Goal: Information Seeking & Learning: Learn about a topic

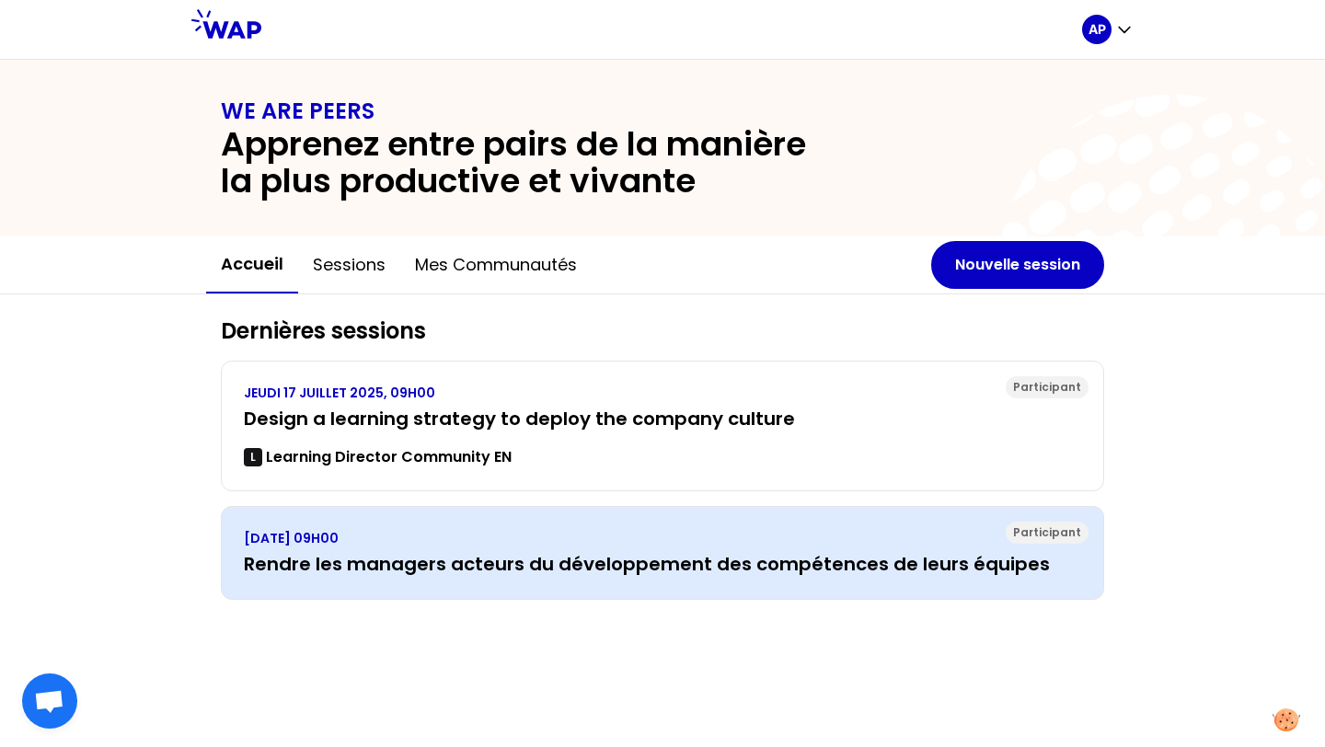
click at [545, 549] on div "VENDREDI 7 FÉVRIER 2025, 09H00 Rendre les managers acteurs du développement des…" at bounding box center [662, 553] width 837 height 48
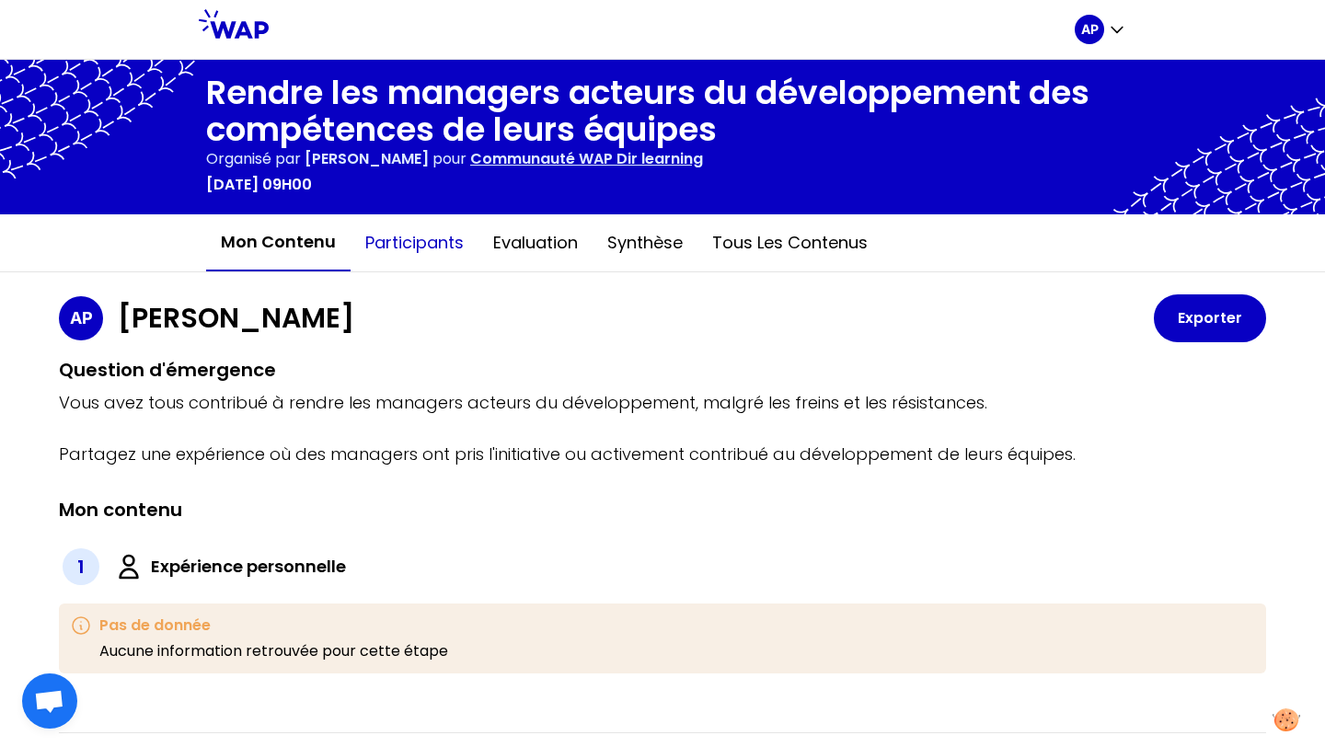
click at [416, 253] on button "Participants" at bounding box center [415, 242] width 128 height 55
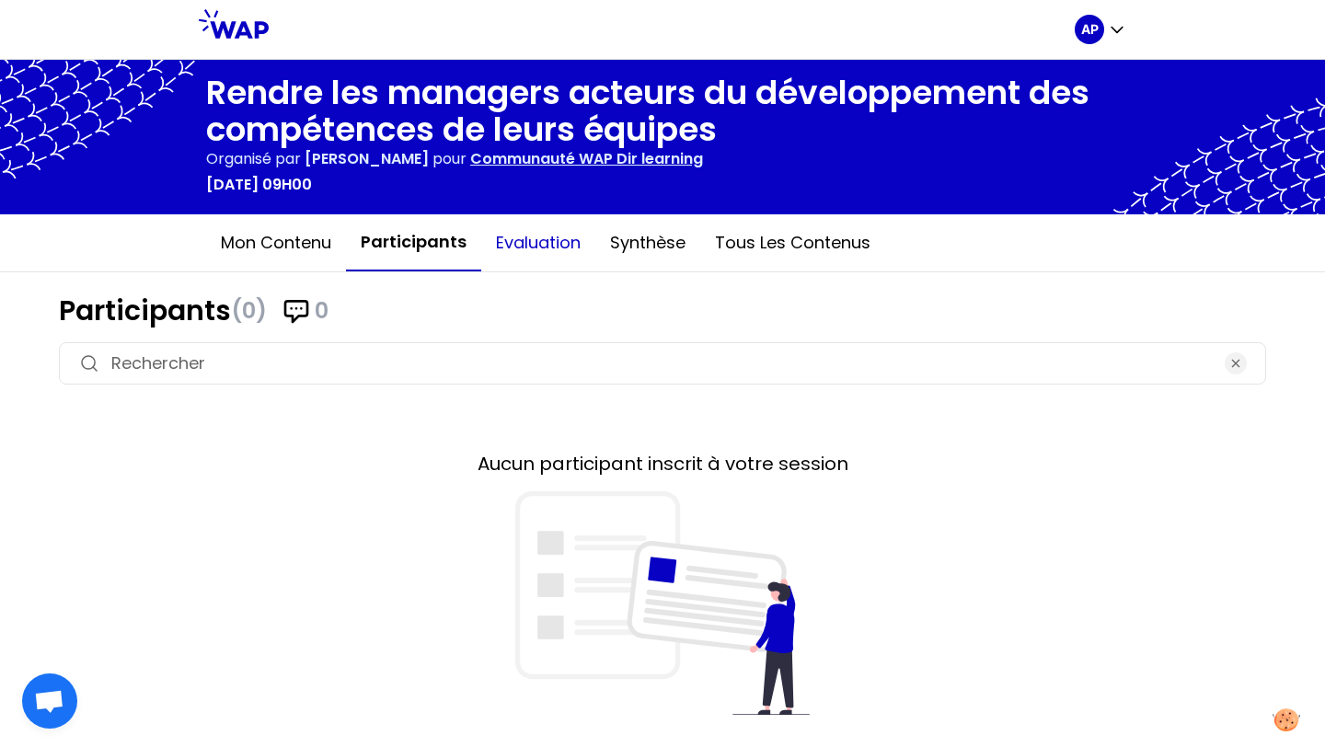
click at [518, 246] on button "Evaluation" at bounding box center [538, 242] width 114 height 55
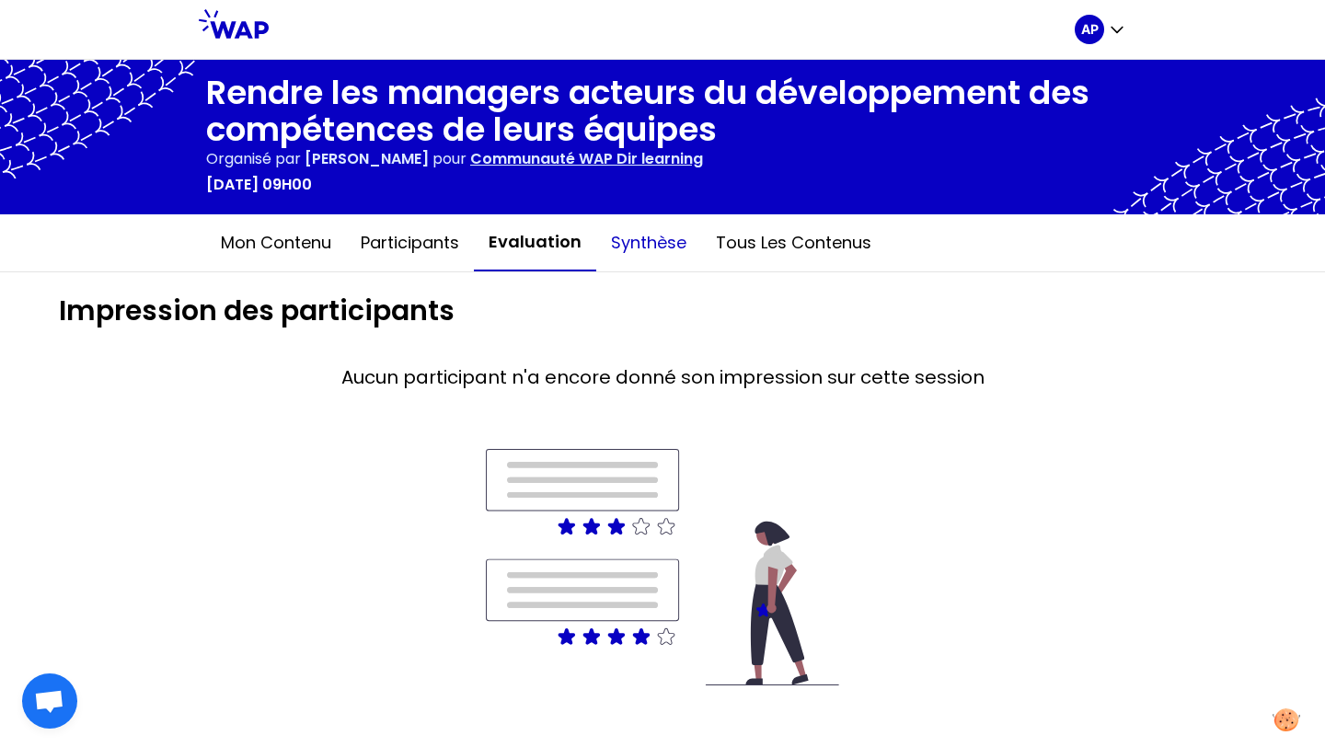
click at [631, 237] on button "Synthèse" at bounding box center [648, 242] width 105 height 55
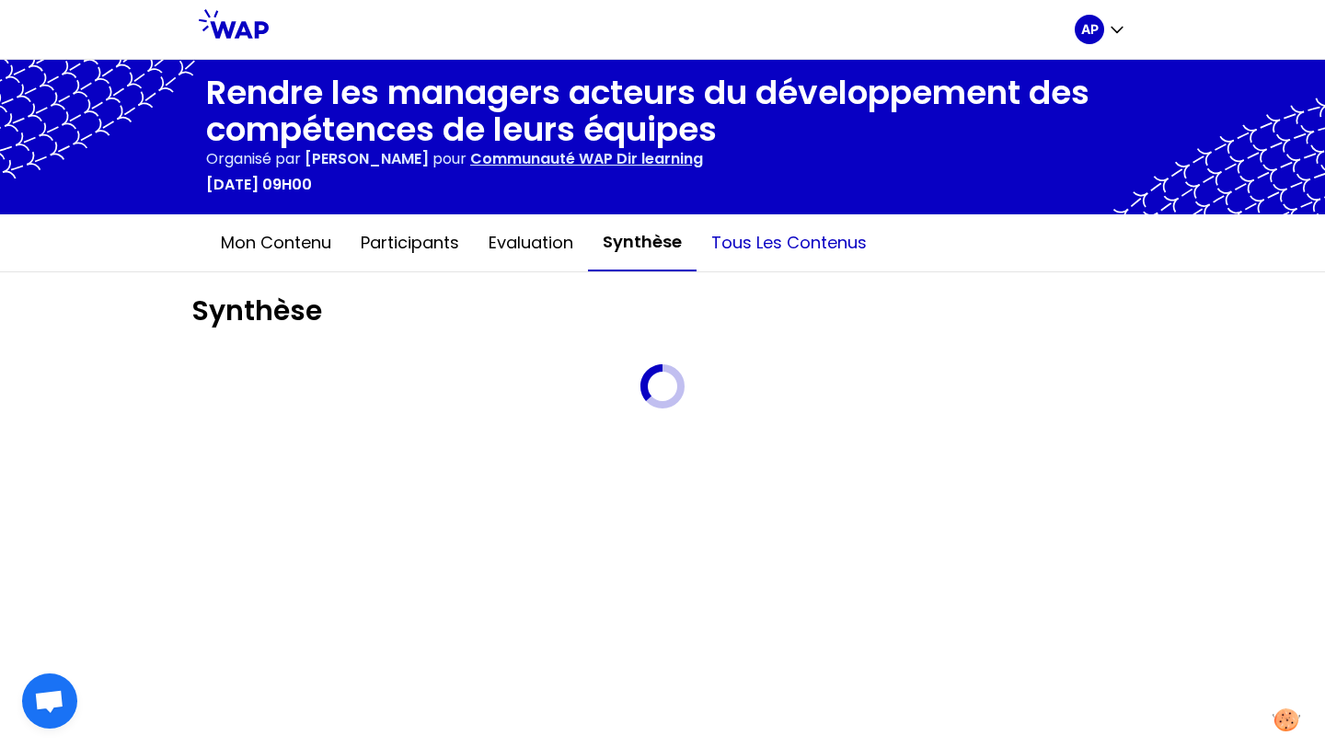
click at [781, 246] on button "Tous les contenus" at bounding box center [788, 242] width 185 height 55
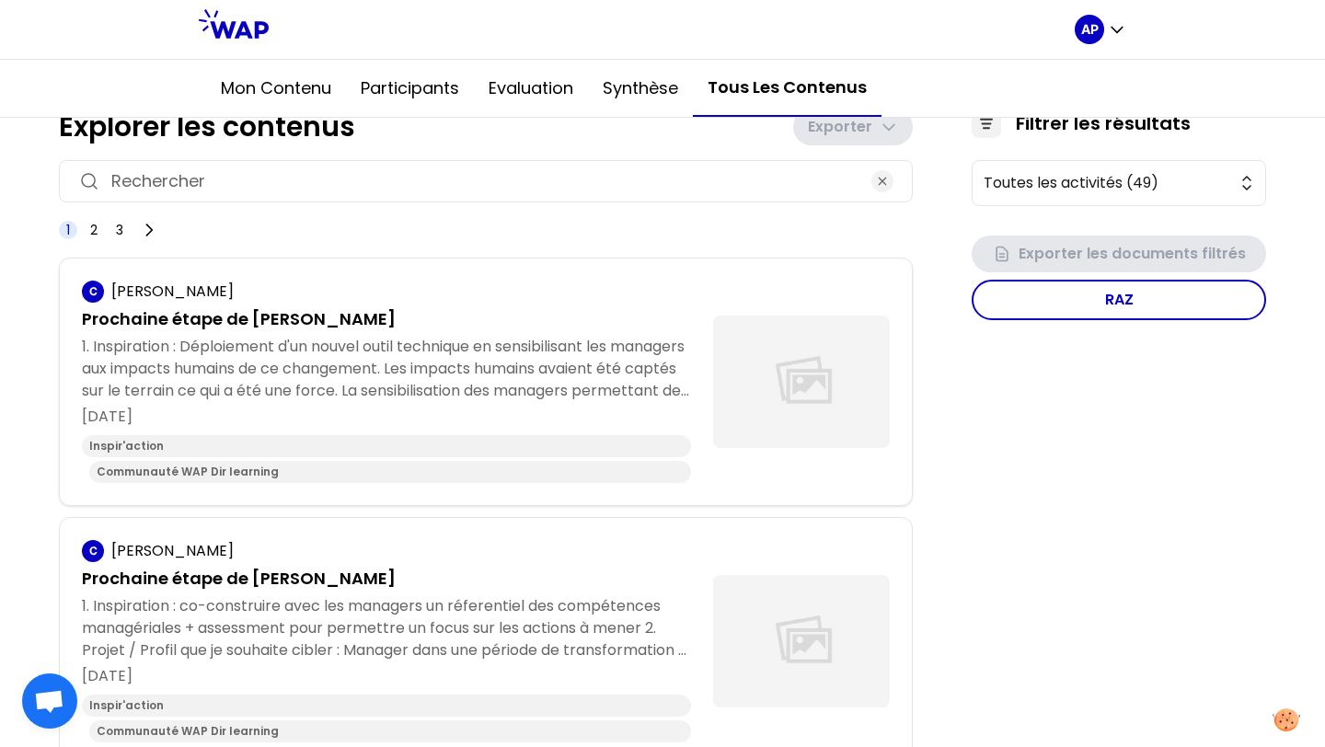
scroll to position [190, 0]
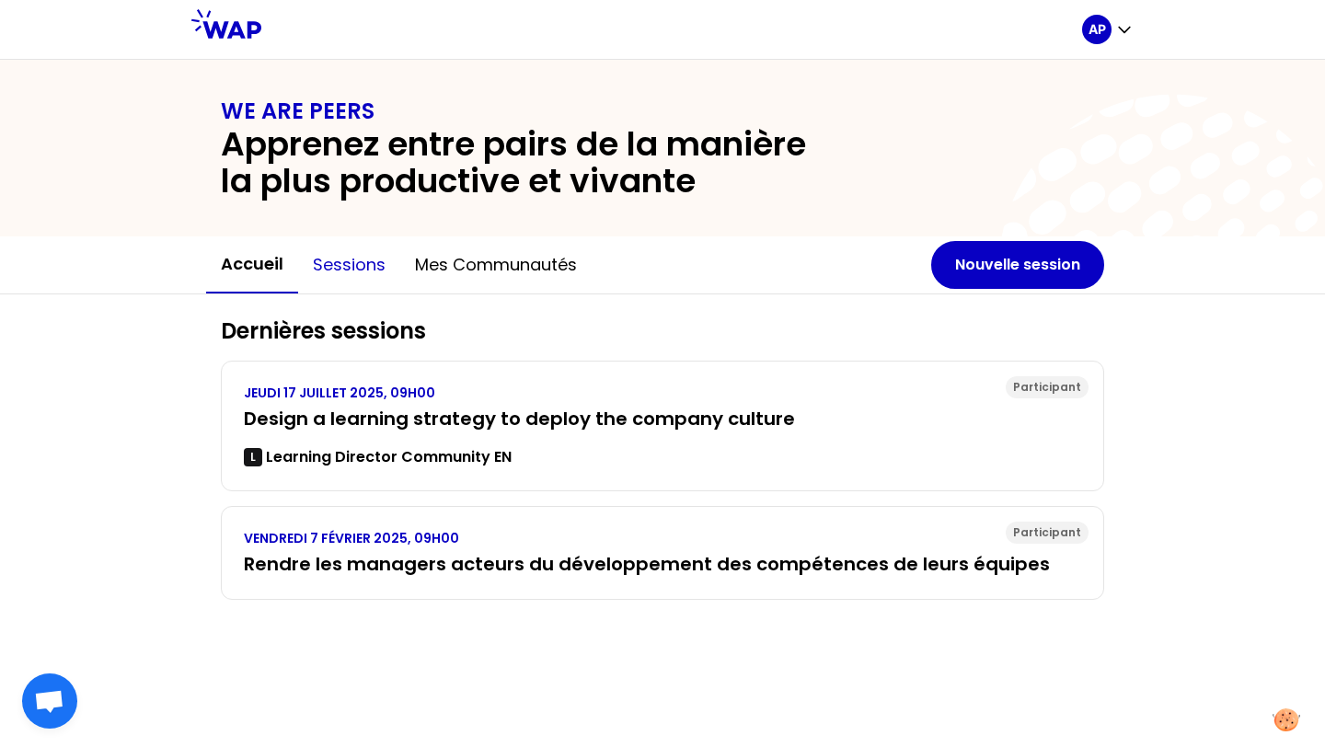
click at [344, 266] on button "Sessions" at bounding box center [349, 264] width 102 height 55
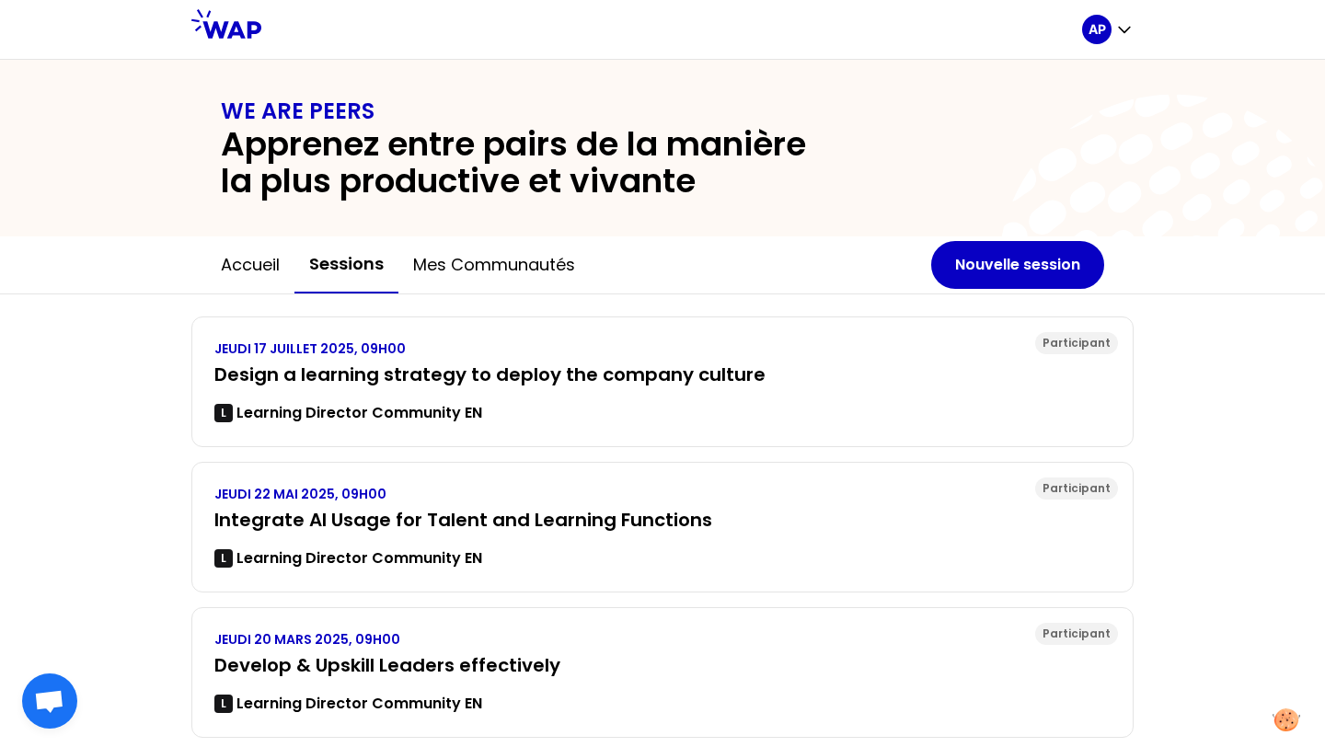
scroll to position [304, 0]
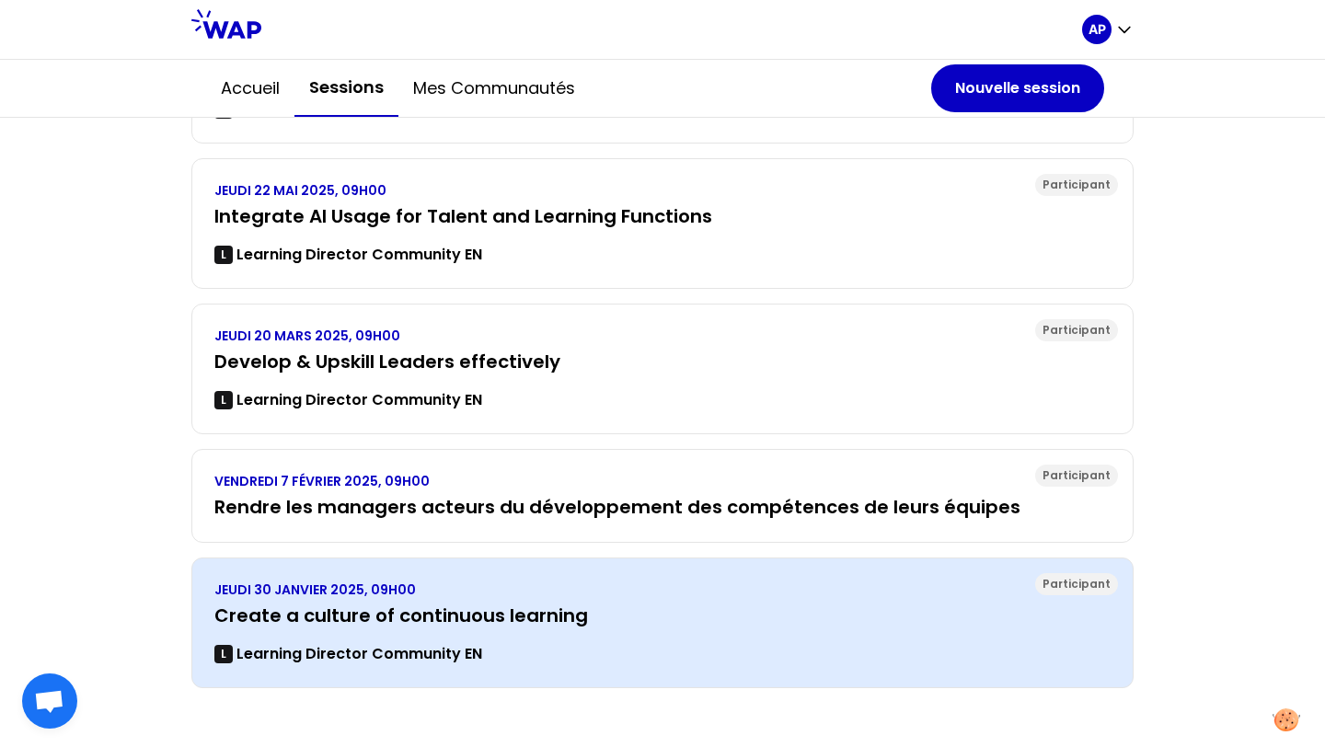
click at [492, 621] on h3 "Create a culture of continuous learning" at bounding box center [662, 616] width 896 height 26
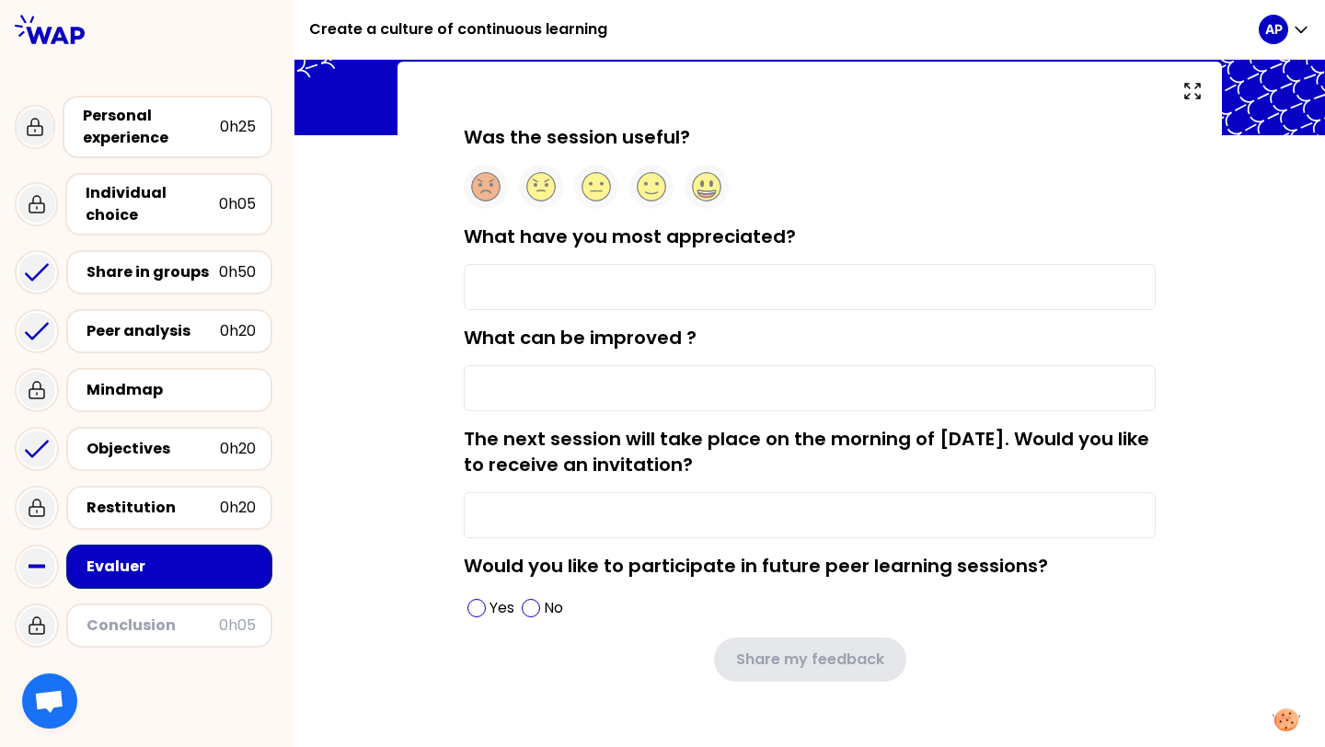
scroll to position [132, 0]
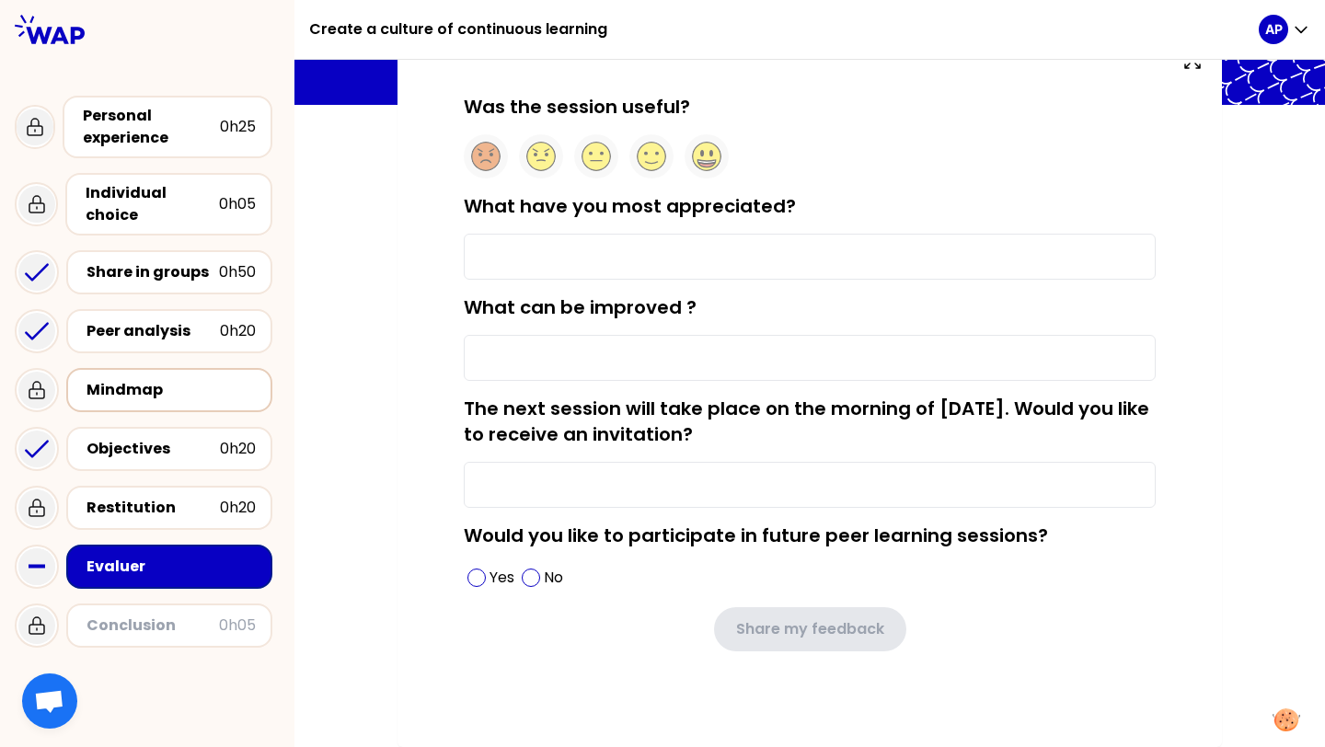
click at [159, 379] on div "Mindmap" at bounding box center [170, 390] width 169 height 22
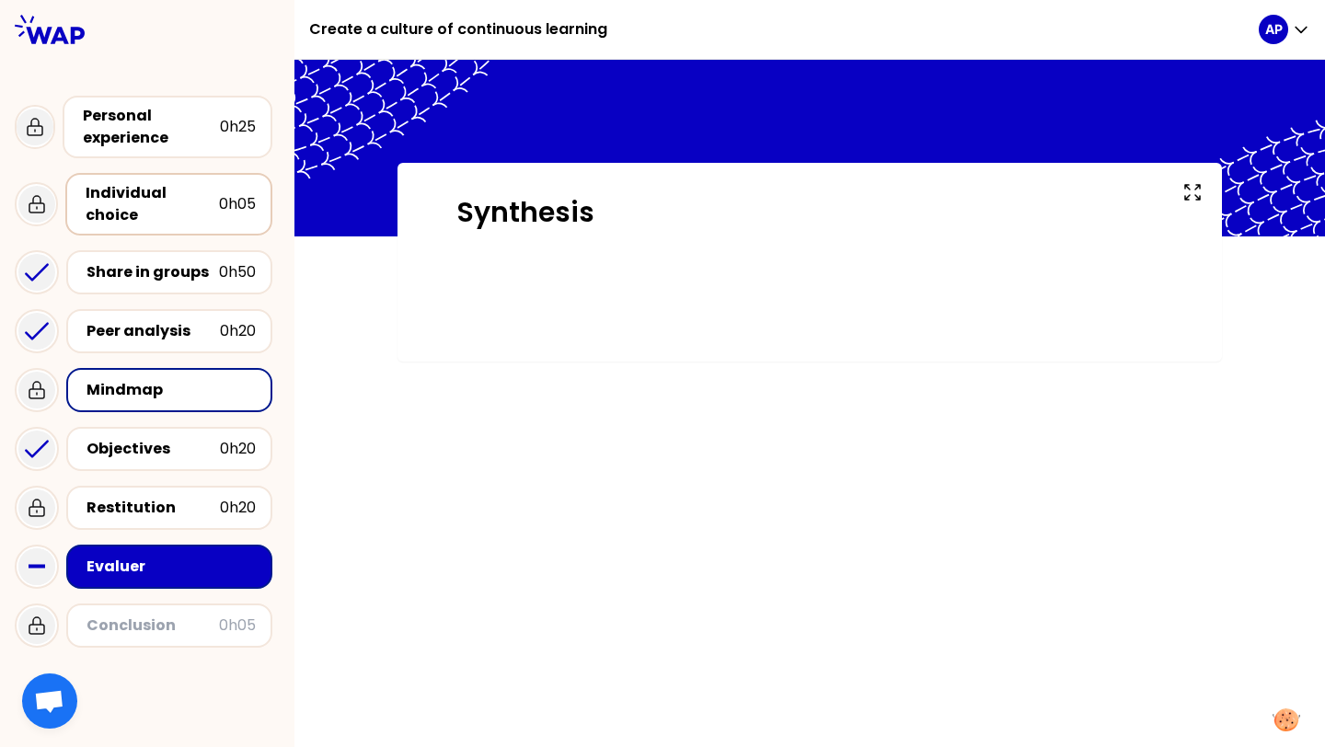
click at [200, 196] on div "Individual choice" at bounding box center [152, 204] width 133 height 44
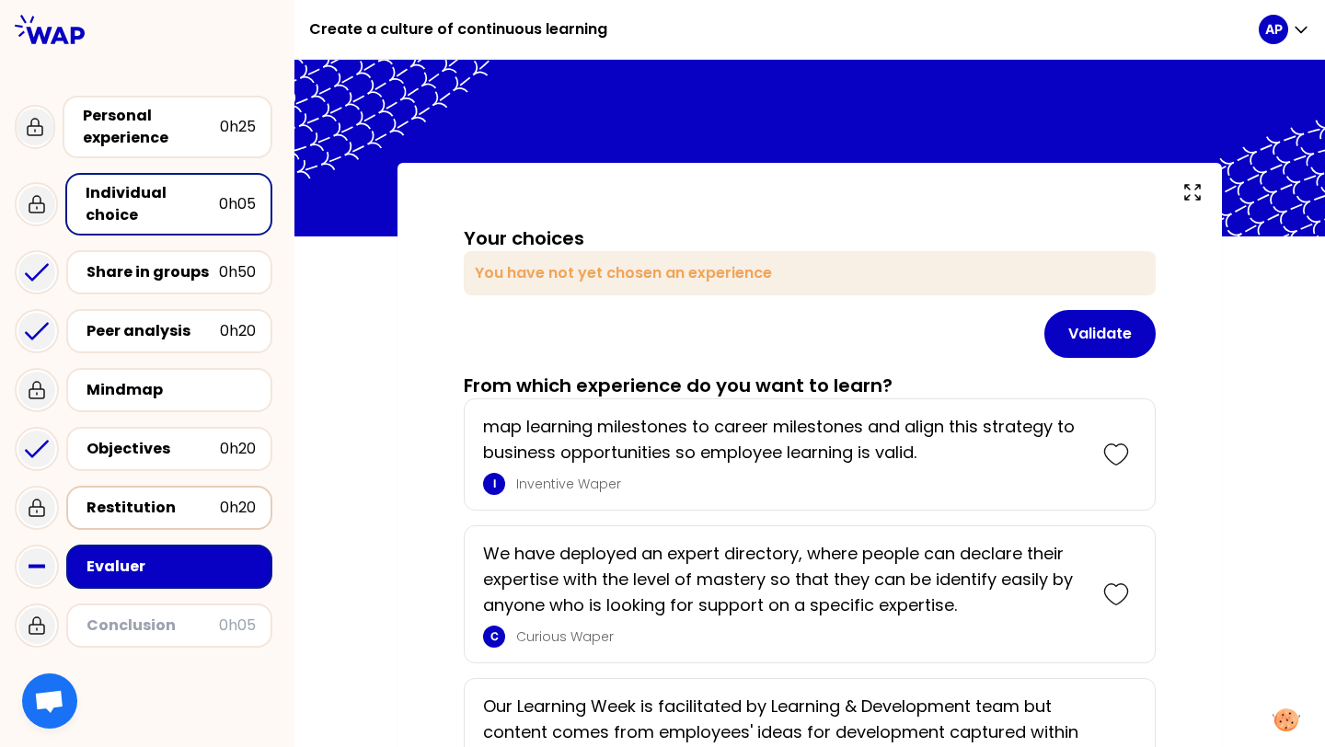
click at [186, 497] on div "Restitution" at bounding box center [152, 508] width 133 height 22
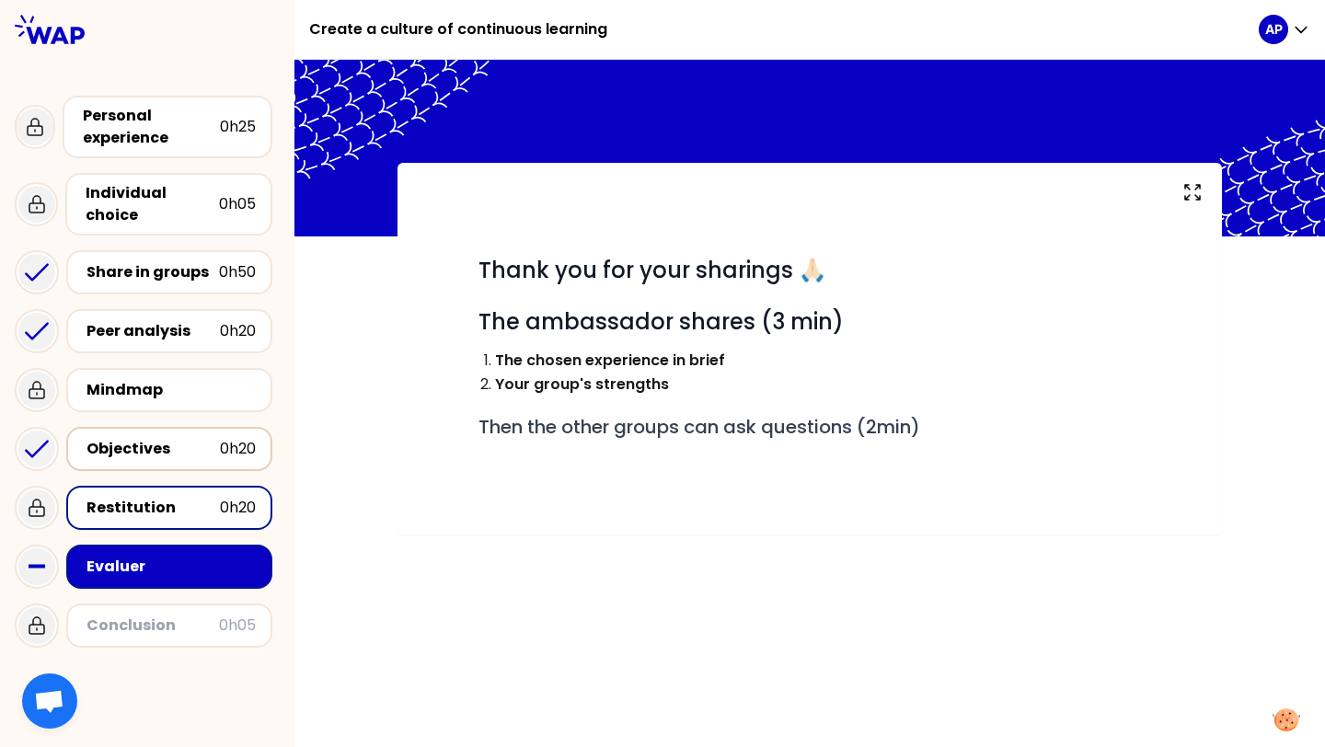
click at [192, 443] on div "Objectives 0h20" at bounding box center [169, 449] width 173 height 26
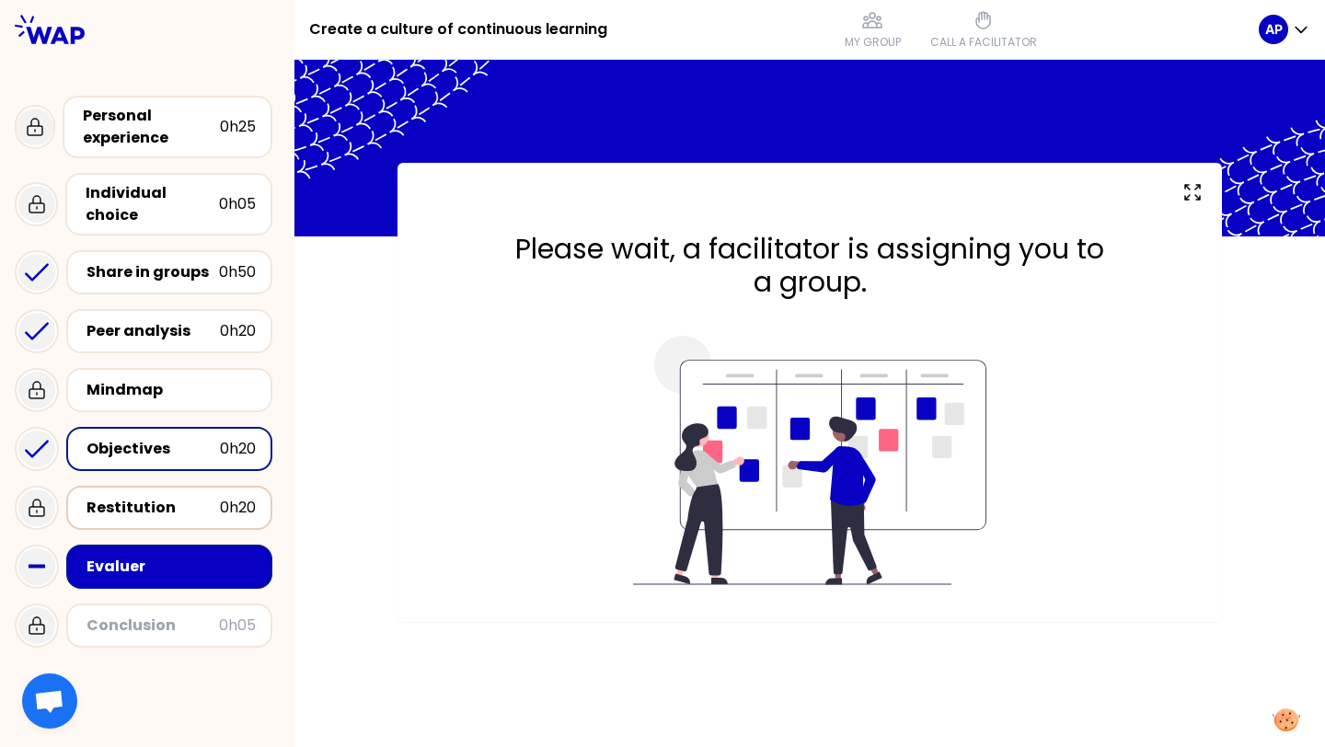
click at [194, 497] on div "Restitution" at bounding box center [152, 508] width 133 height 22
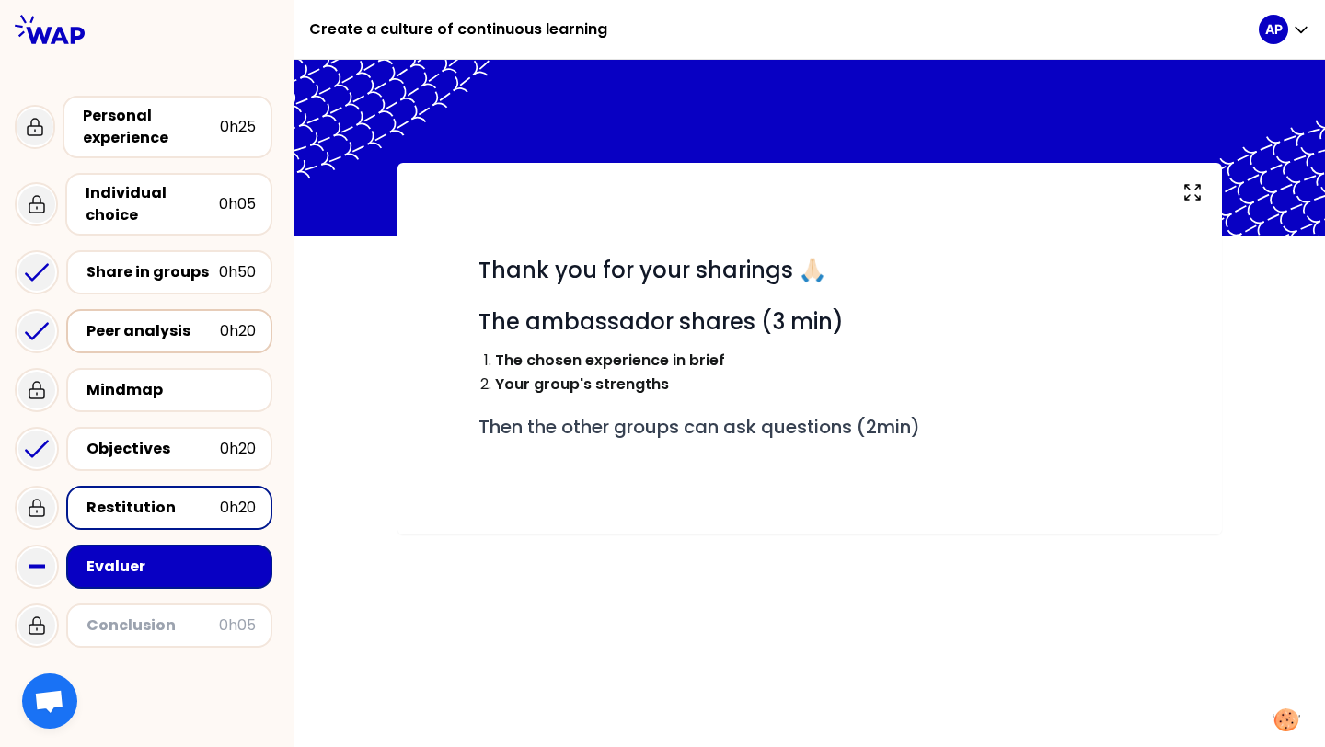
click at [157, 320] on div "Peer analysis" at bounding box center [152, 331] width 133 height 22
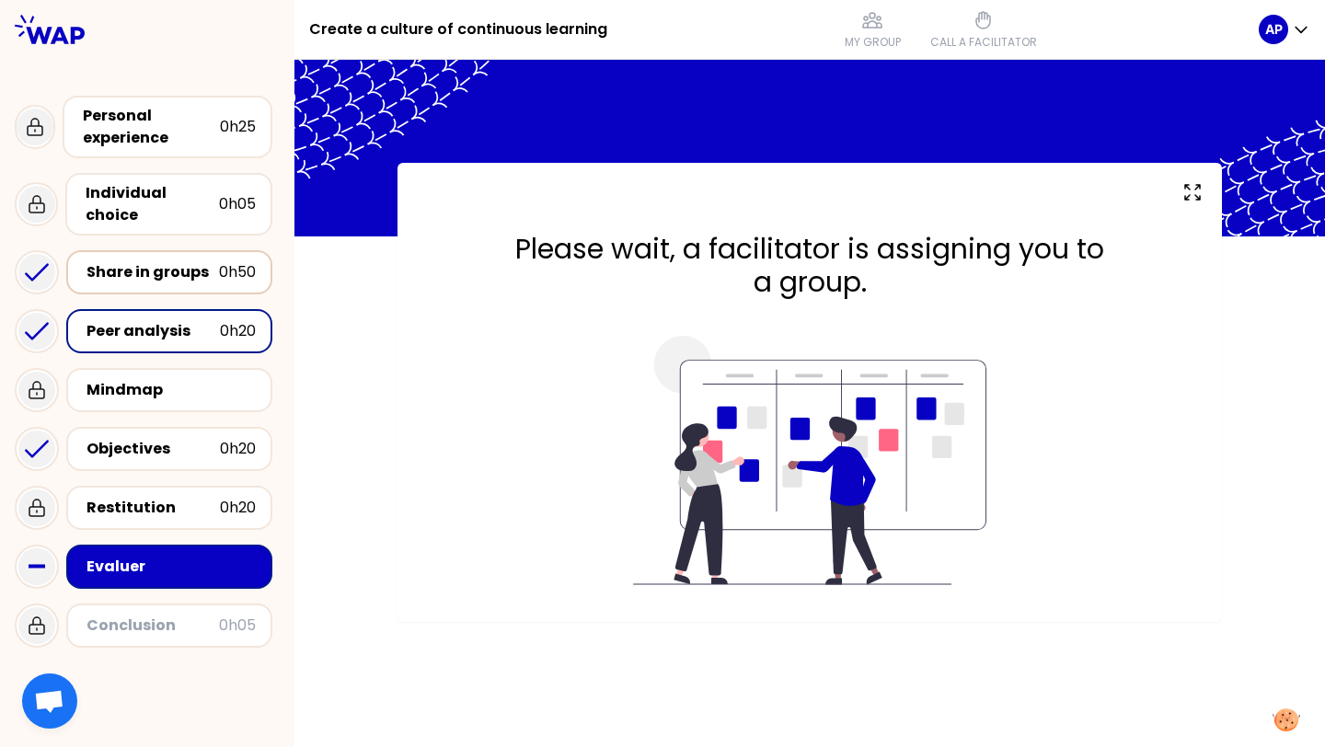
click at [204, 261] on div "Share in groups" at bounding box center [152, 272] width 132 height 22
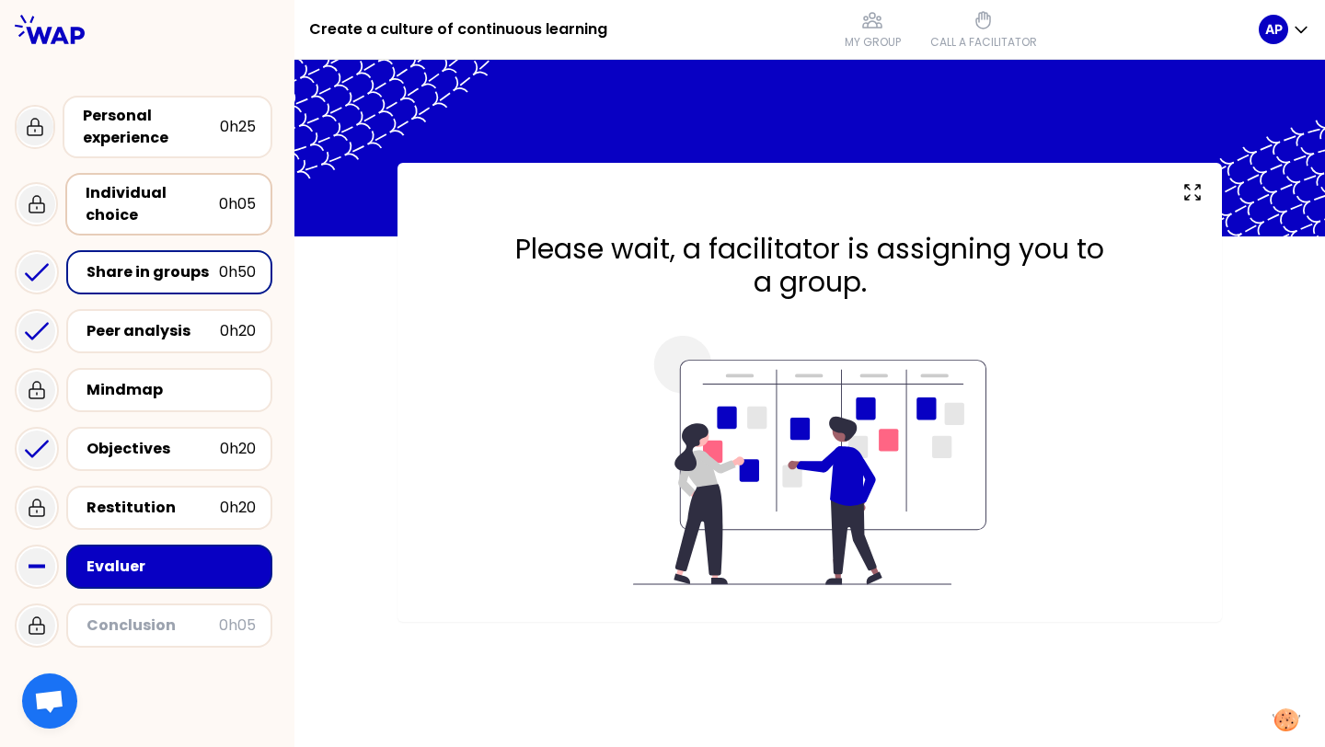
click at [200, 209] on div "Individual choice 0h05" at bounding box center [168, 204] width 207 height 63
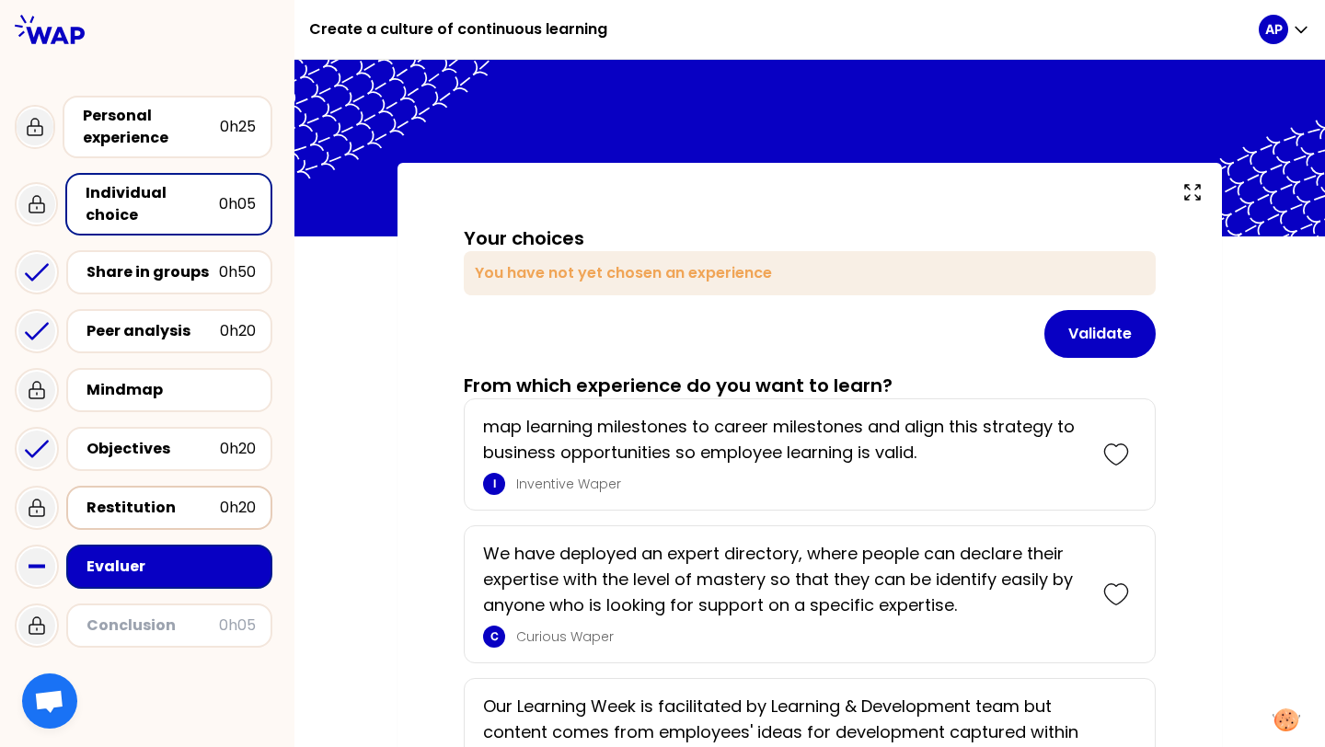
click at [171, 486] on div "Restitution 0h20" at bounding box center [169, 508] width 206 height 44
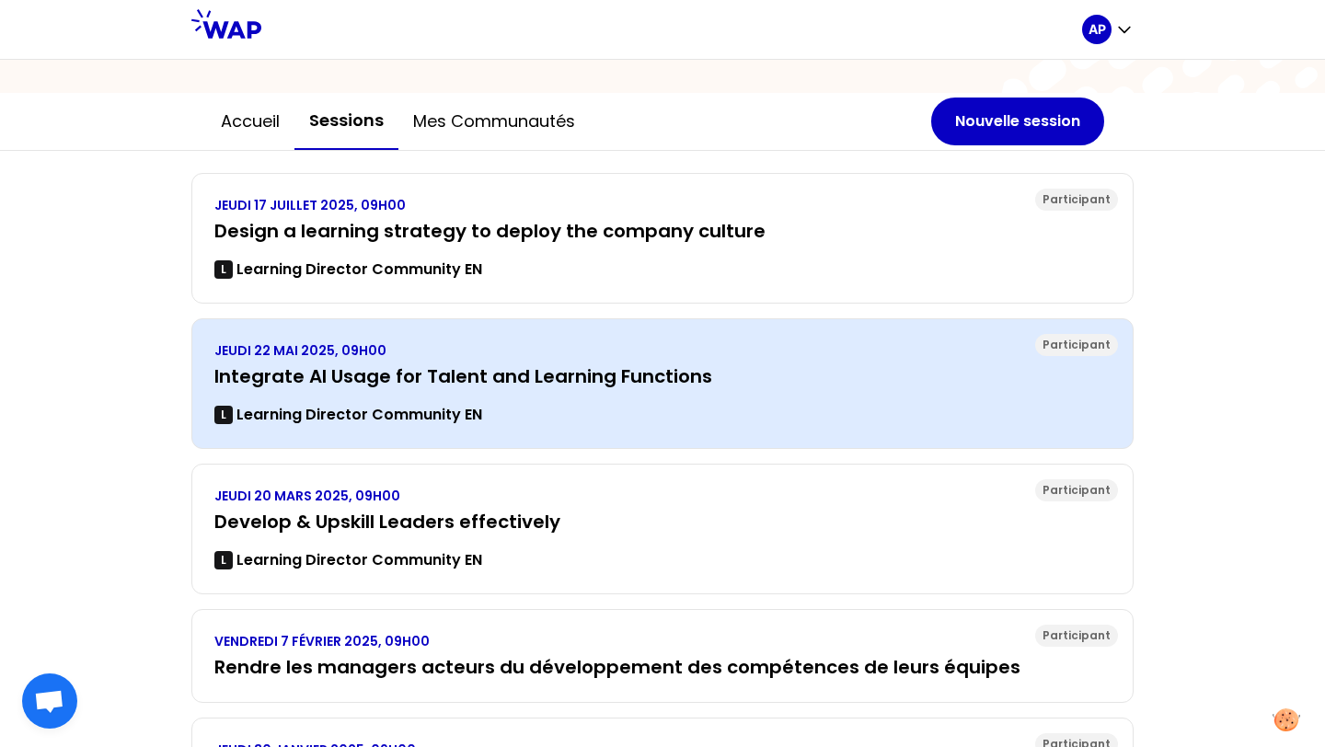
scroll to position [155, 0]
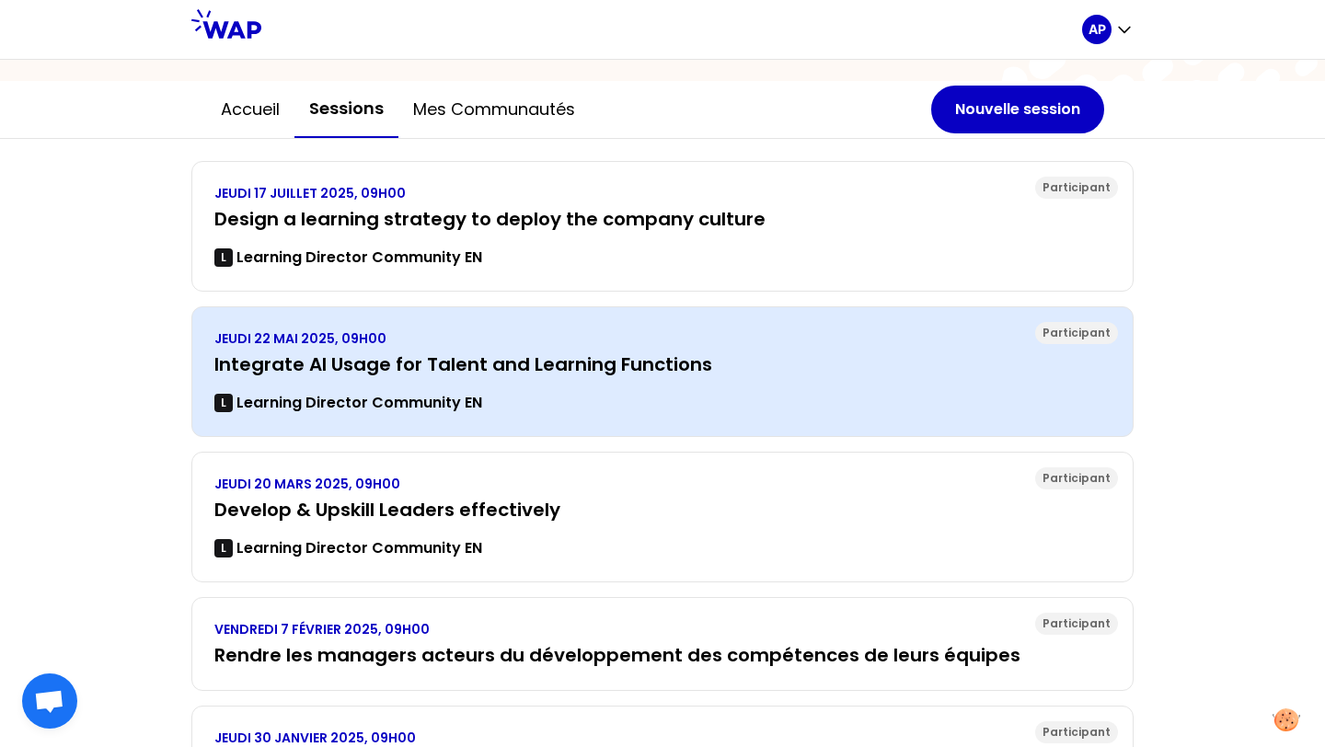
click at [527, 373] on h3 "Integrate AI Usage for Talent and Learning Functions" at bounding box center [662, 364] width 896 height 26
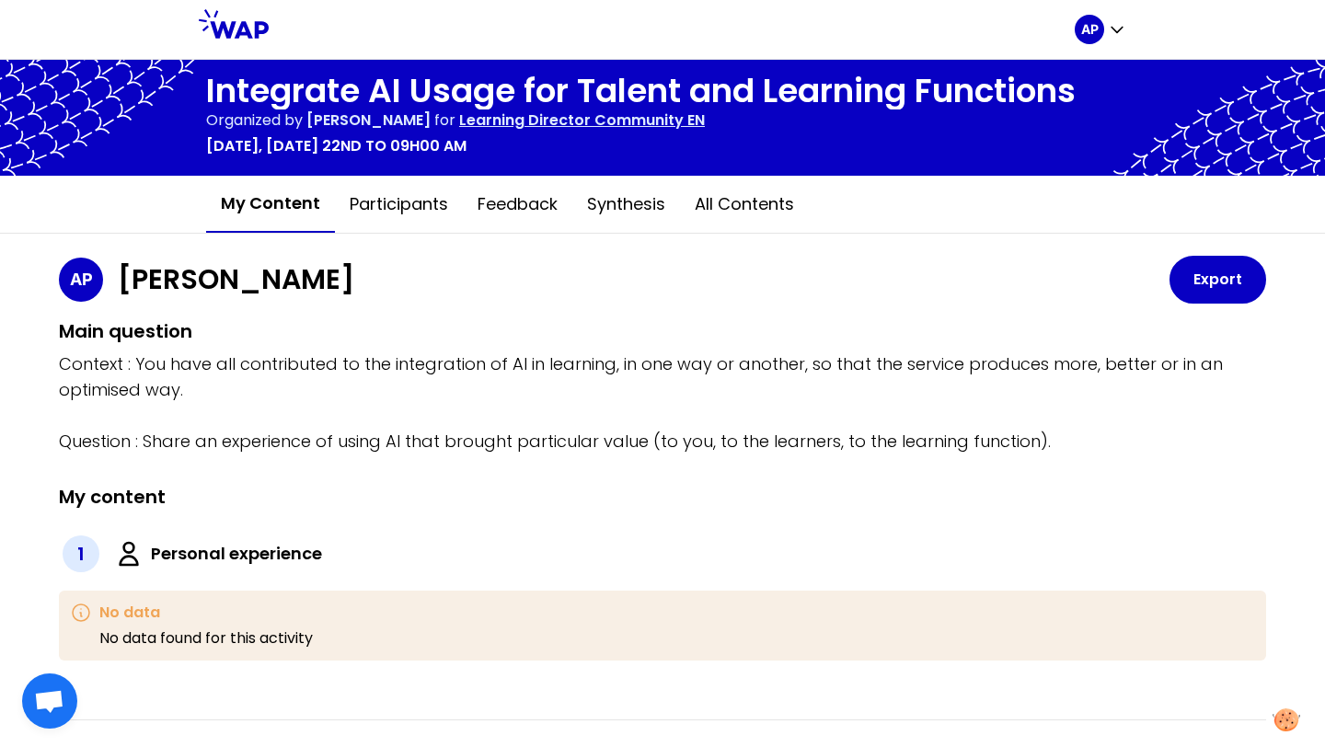
scroll to position [4, 0]
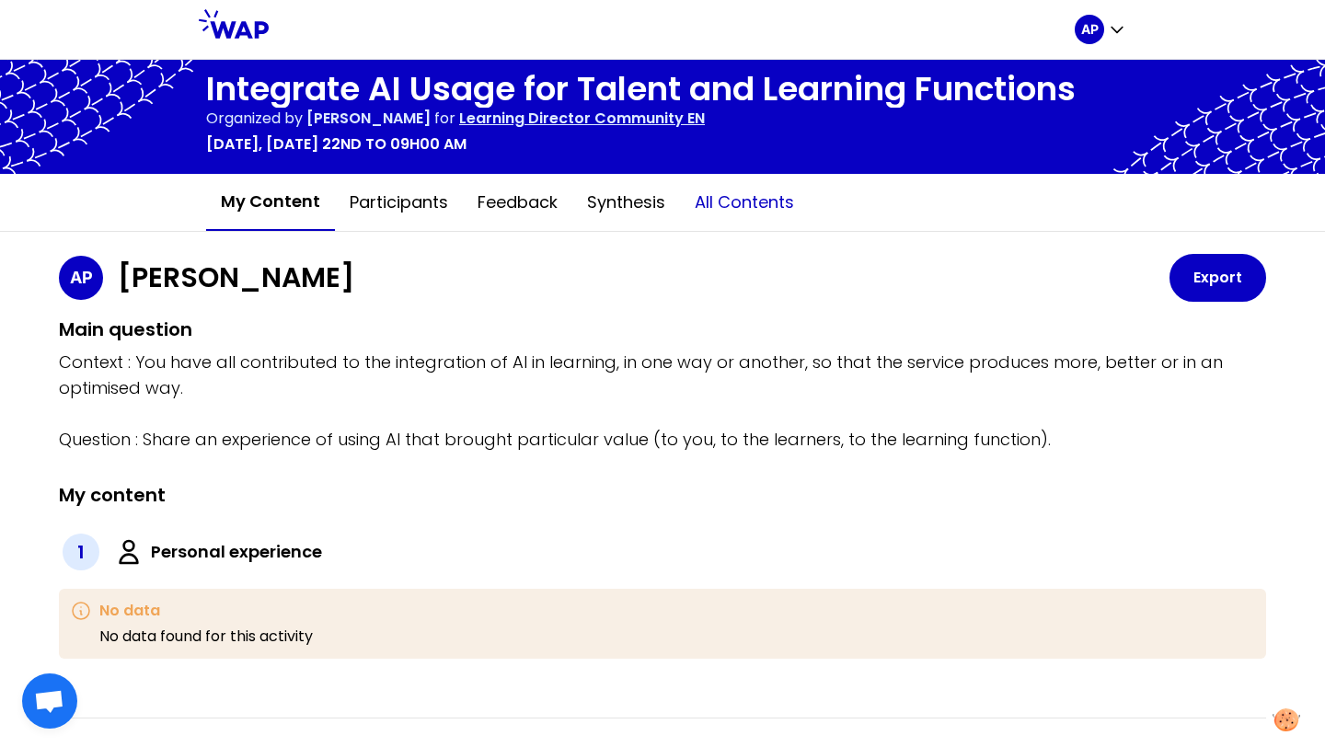
click at [697, 204] on button "All contents" at bounding box center [744, 202] width 129 height 55
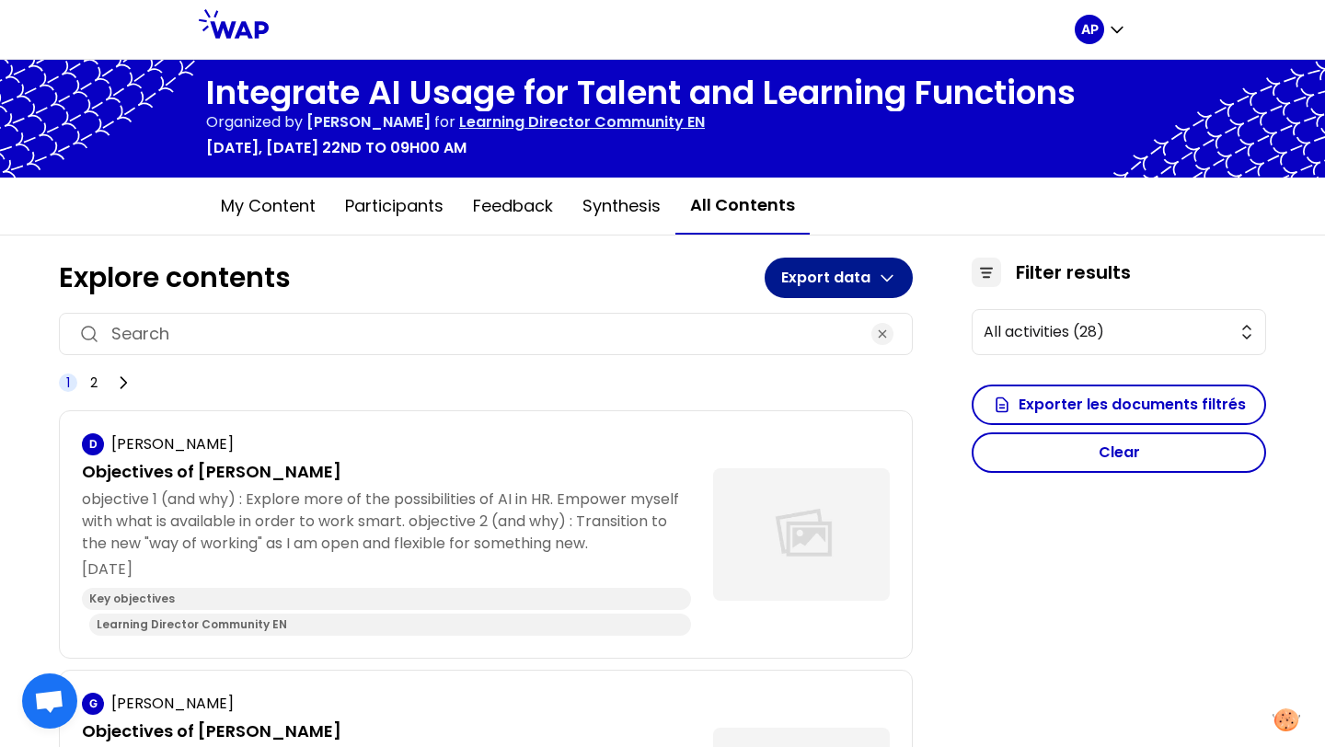
click at [869, 292] on button "Export data" at bounding box center [839, 278] width 148 height 40
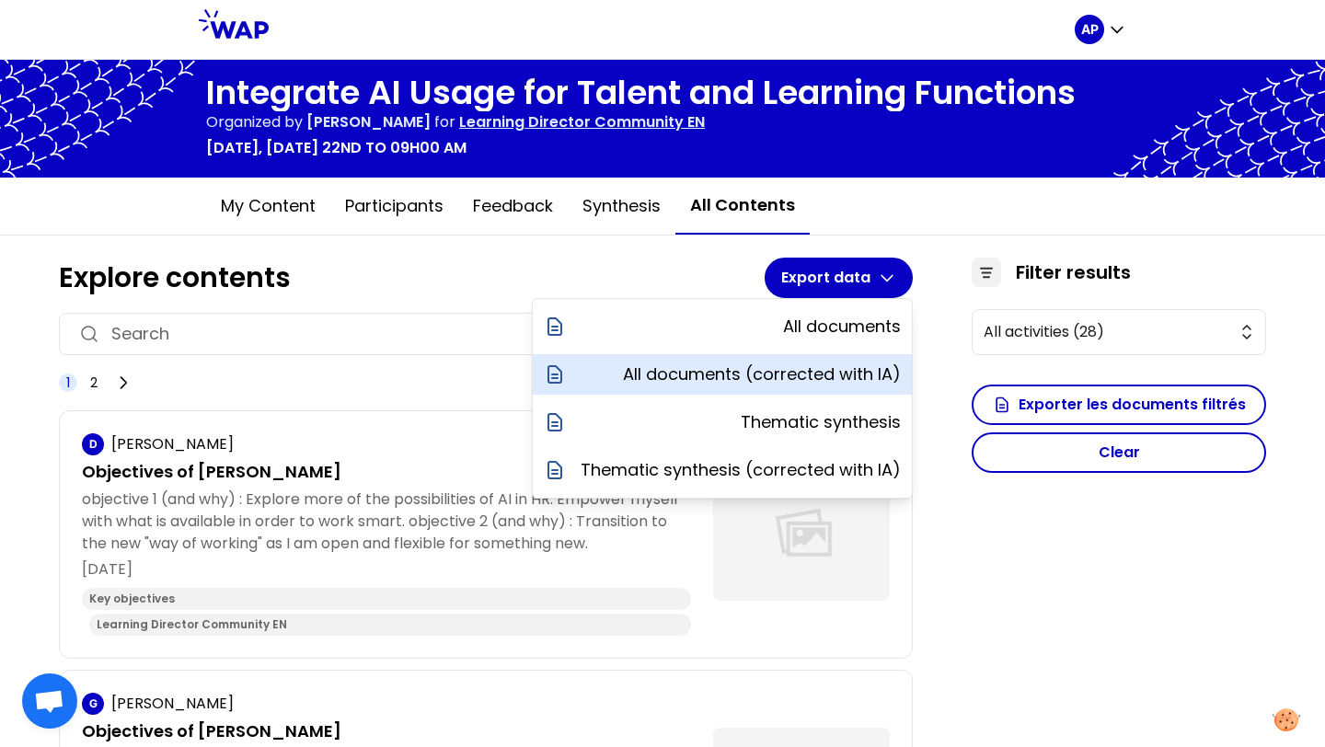
click at [844, 384] on p "All documents (corrected with IA)" at bounding box center [762, 375] width 278 height 26
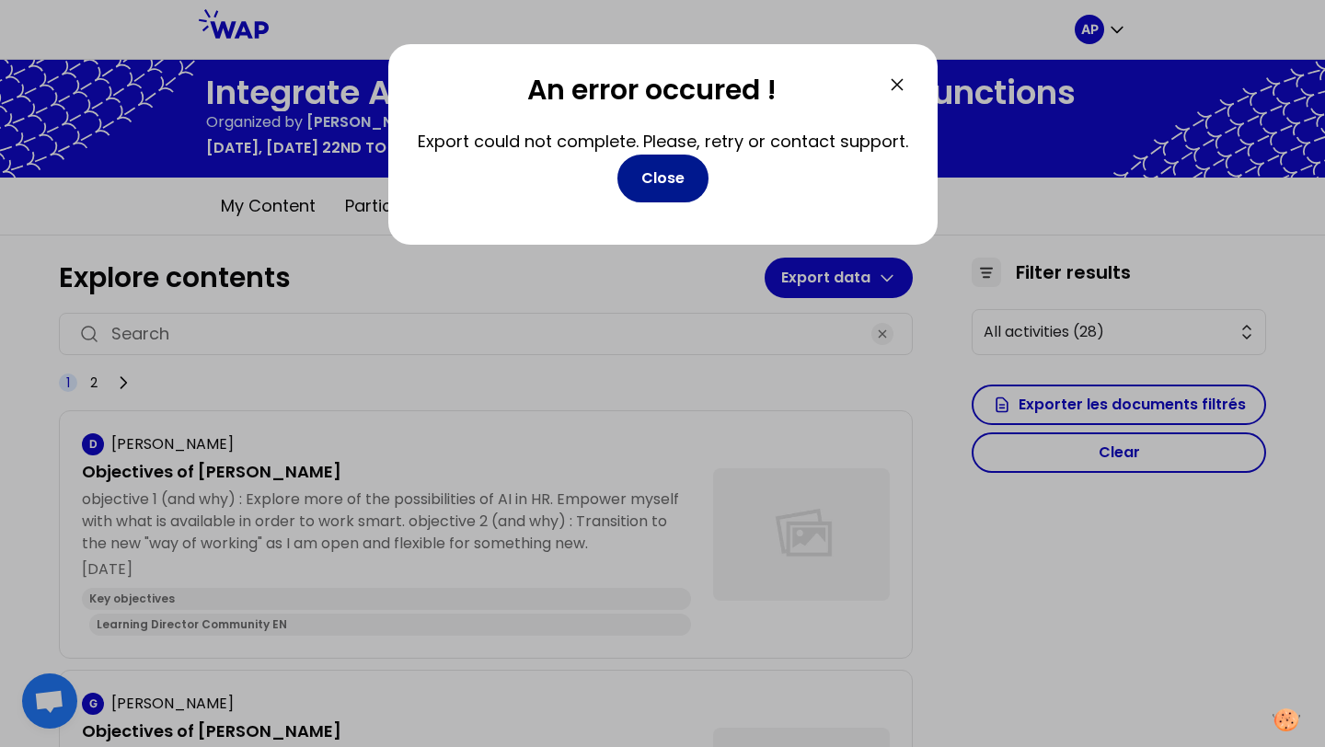
click at [669, 191] on button "Close" at bounding box center [662, 179] width 91 height 48
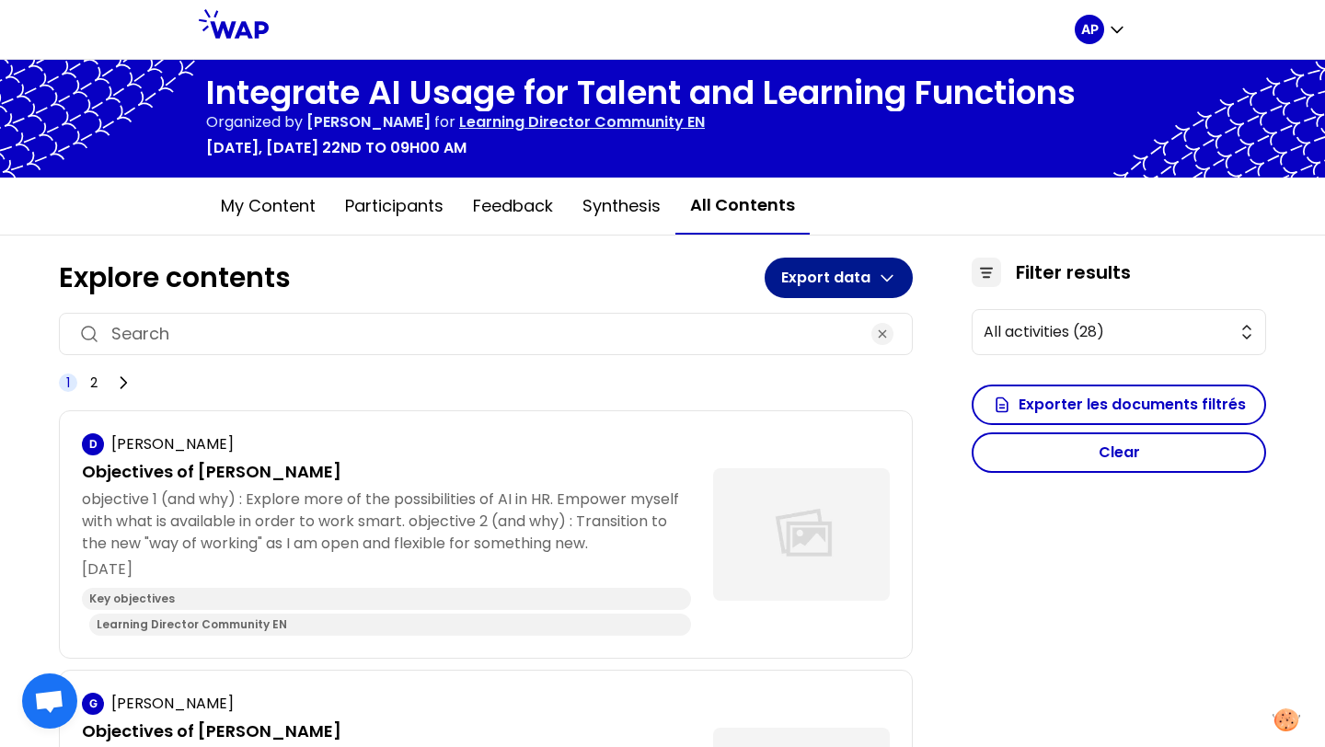
click at [881, 279] on icon "button" at bounding box center [886, 279] width 11 height 6
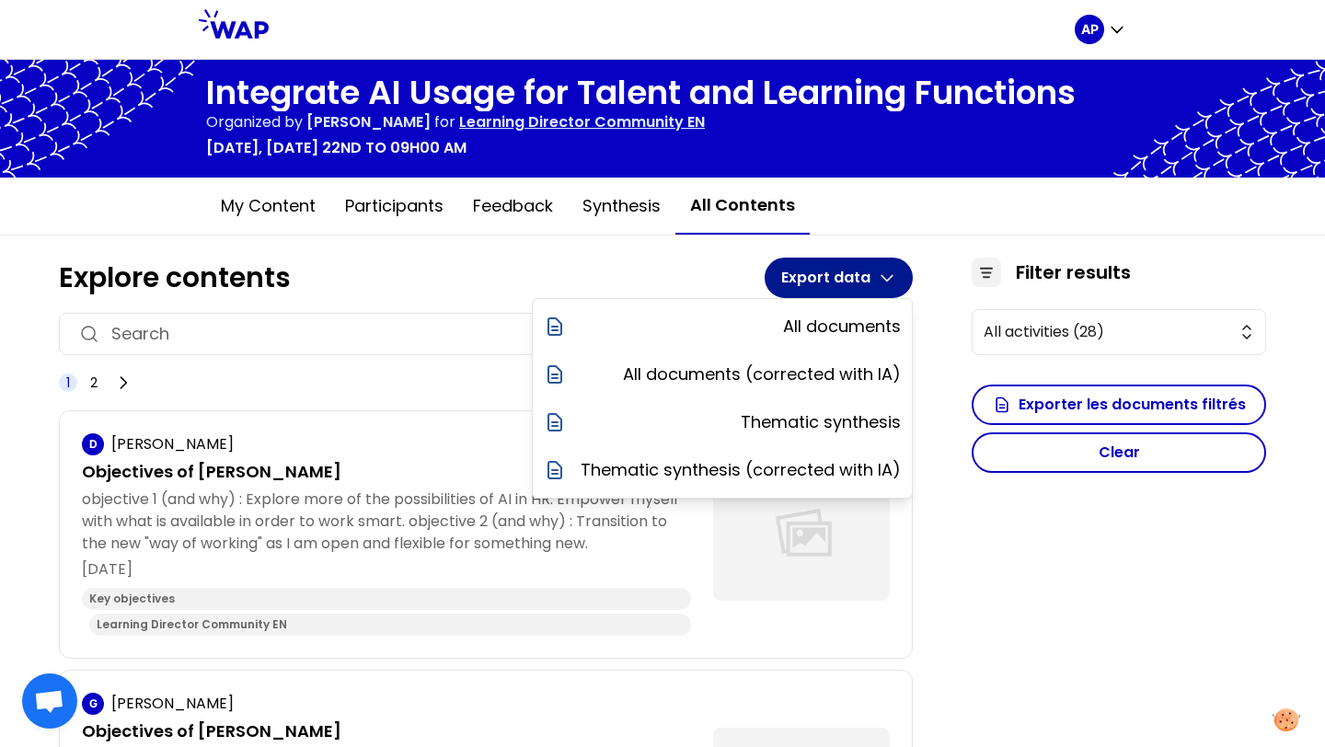
click at [881, 279] on icon "button" at bounding box center [886, 279] width 11 height 6
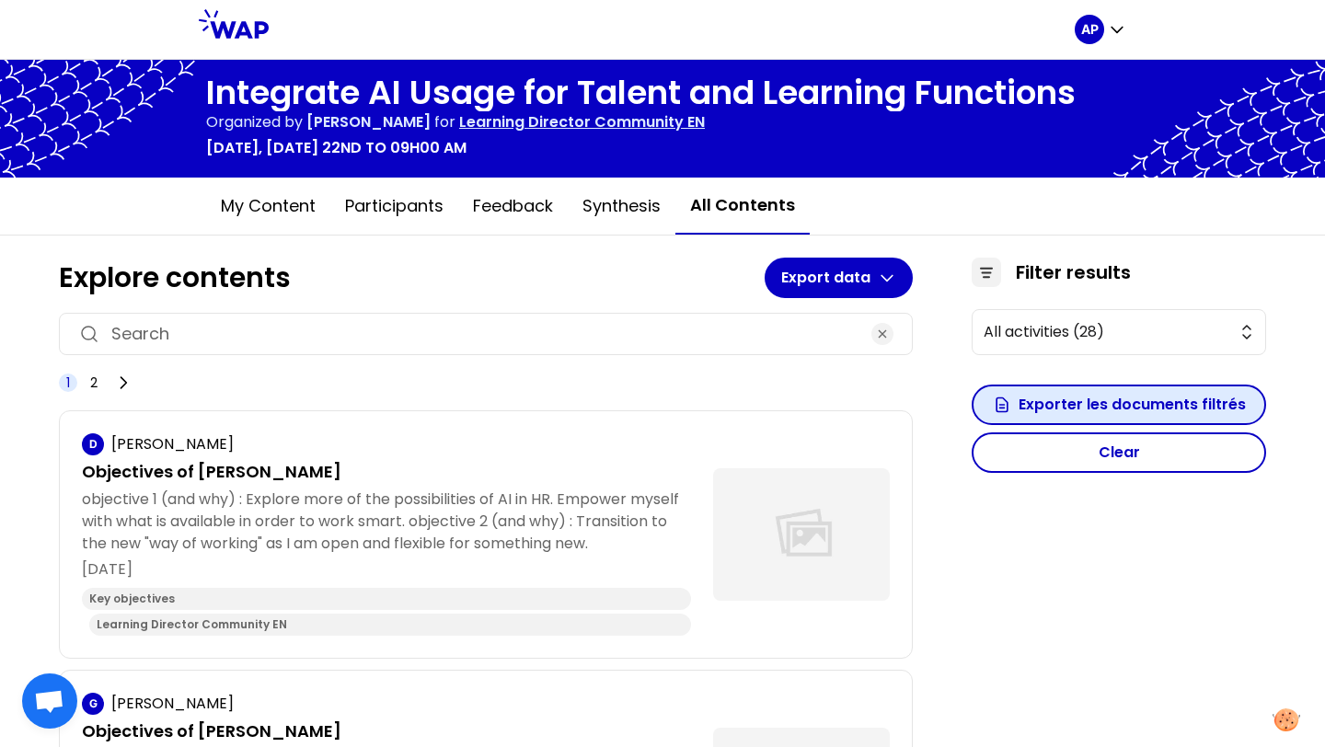
click at [1024, 414] on button "Exporter les documents filtrés" at bounding box center [1119, 405] width 294 height 40
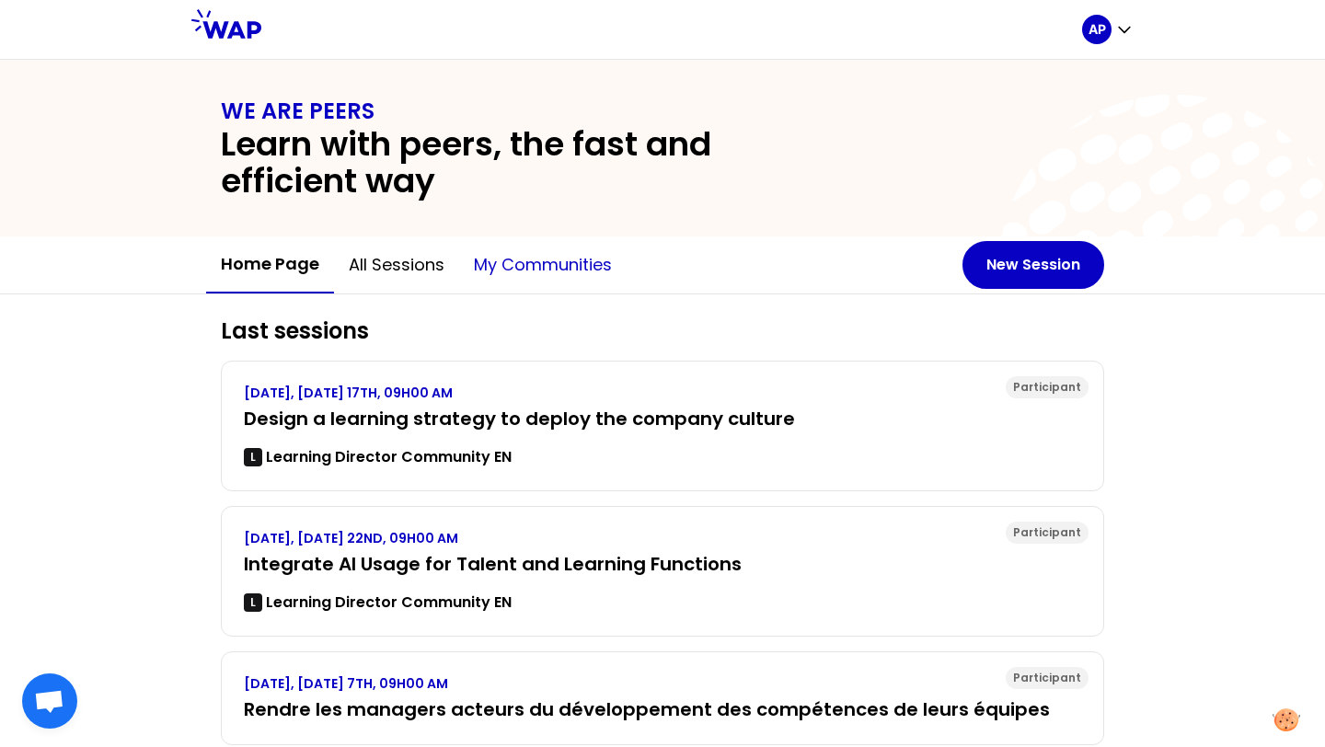
click at [548, 273] on button "My communities" at bounding box center [542, 264] width 167 height 55
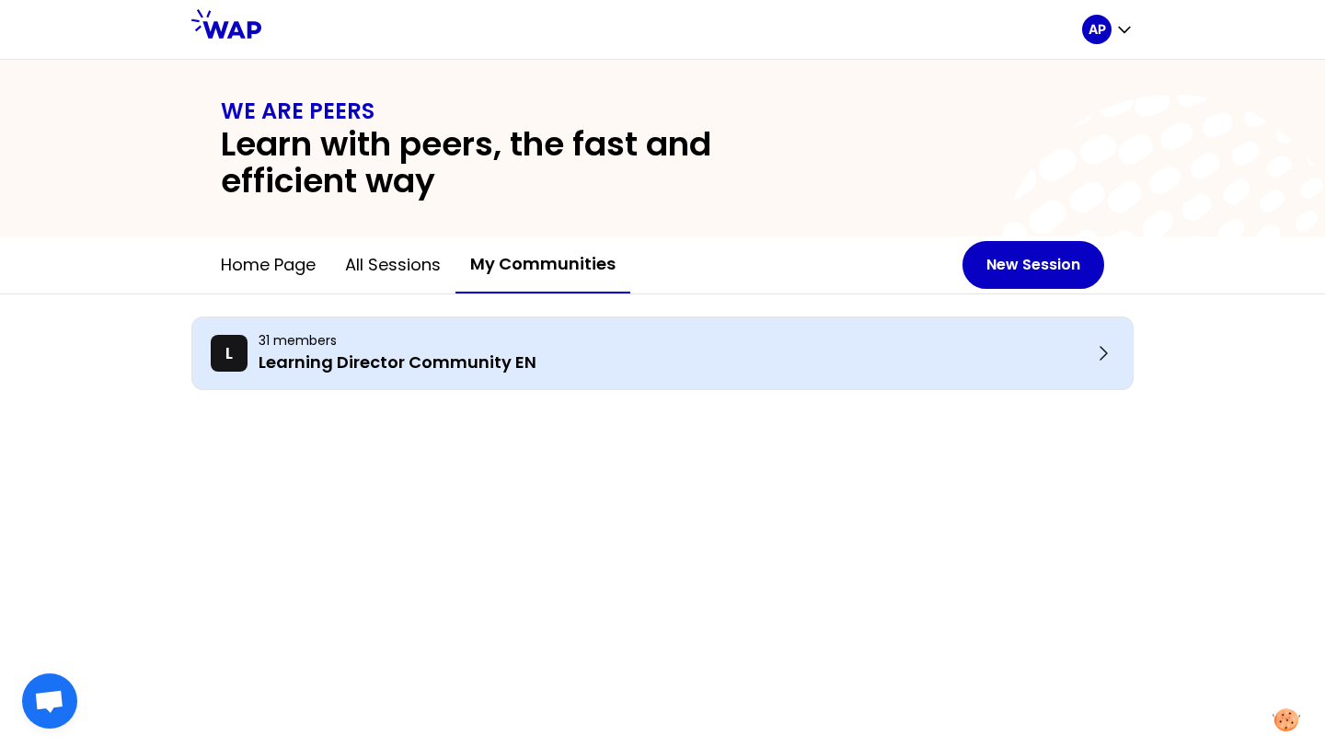
click at [483, 357] on p "Learning Director Community EN" at bounding box center [676, 363] width 834 height 26
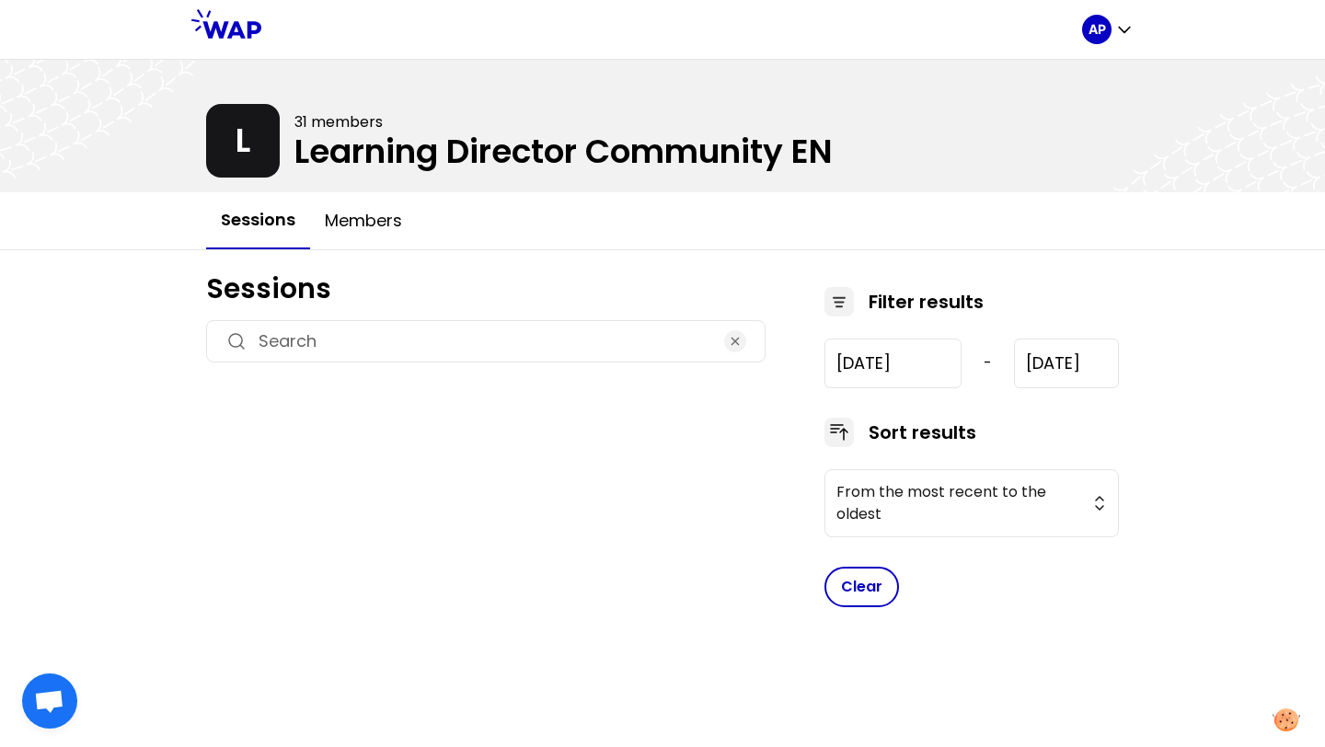
type input "[DATE]"
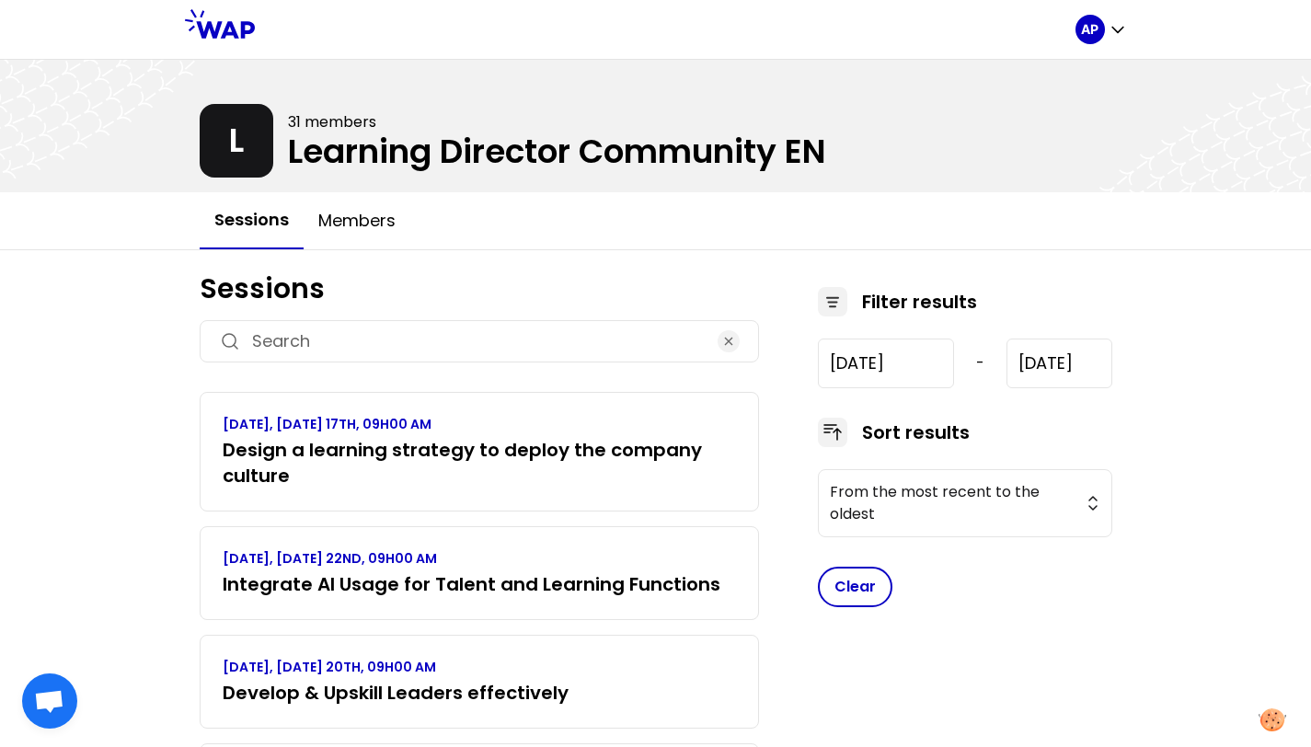
scroll to position [149, 0]
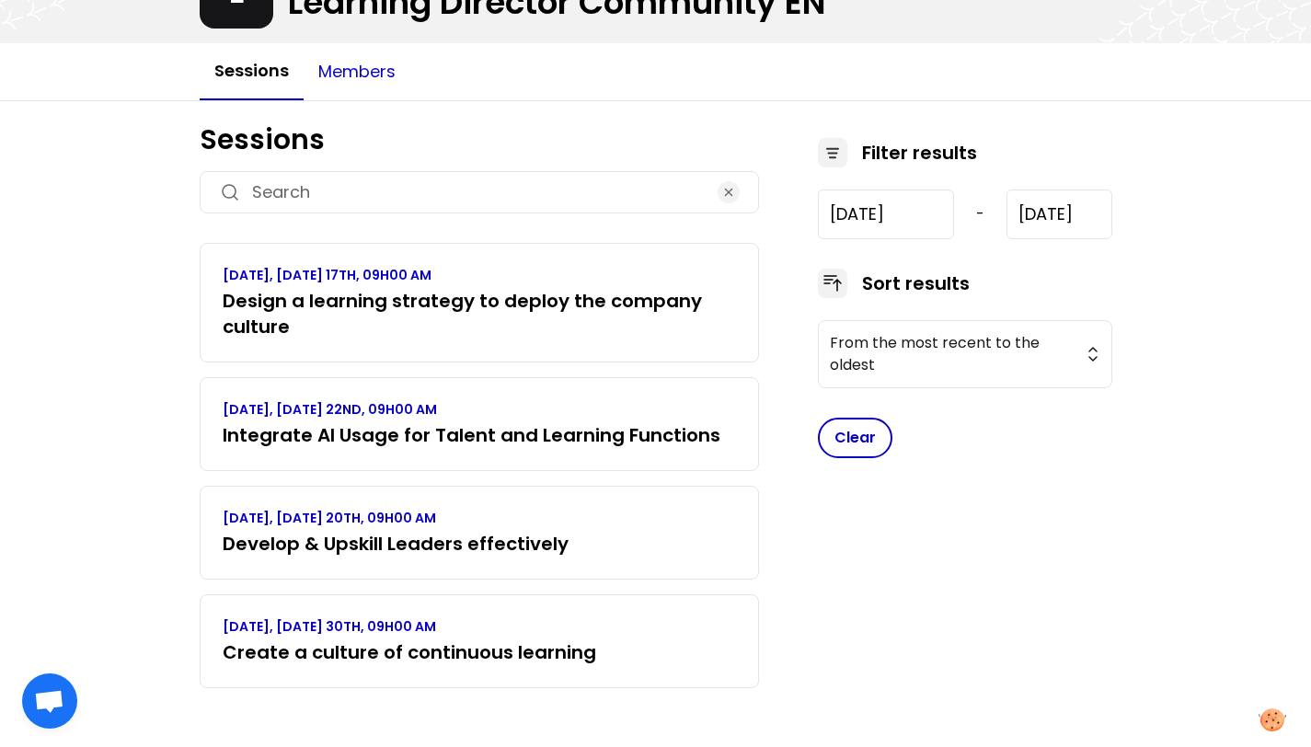
click at [380, 72] on button "Members" at bounding box center [357, 71] width 107 height 55
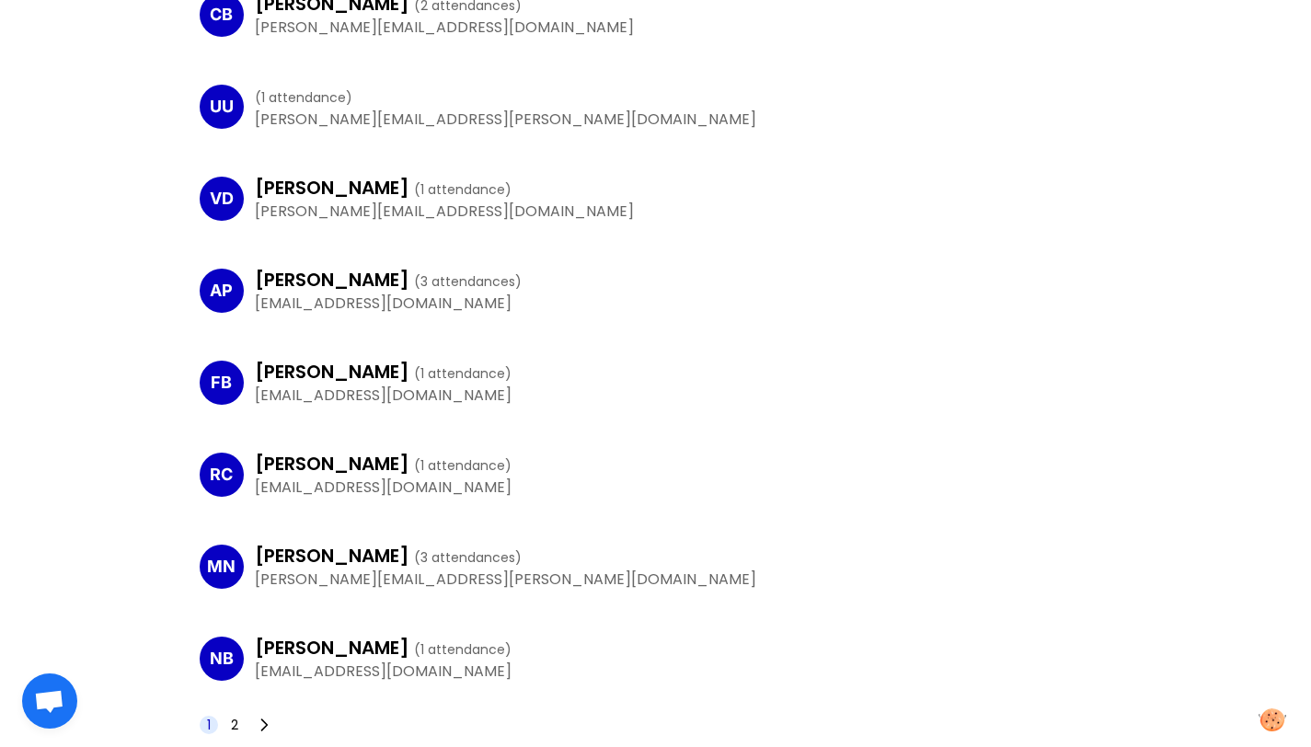
scroll to position [1581, 0]
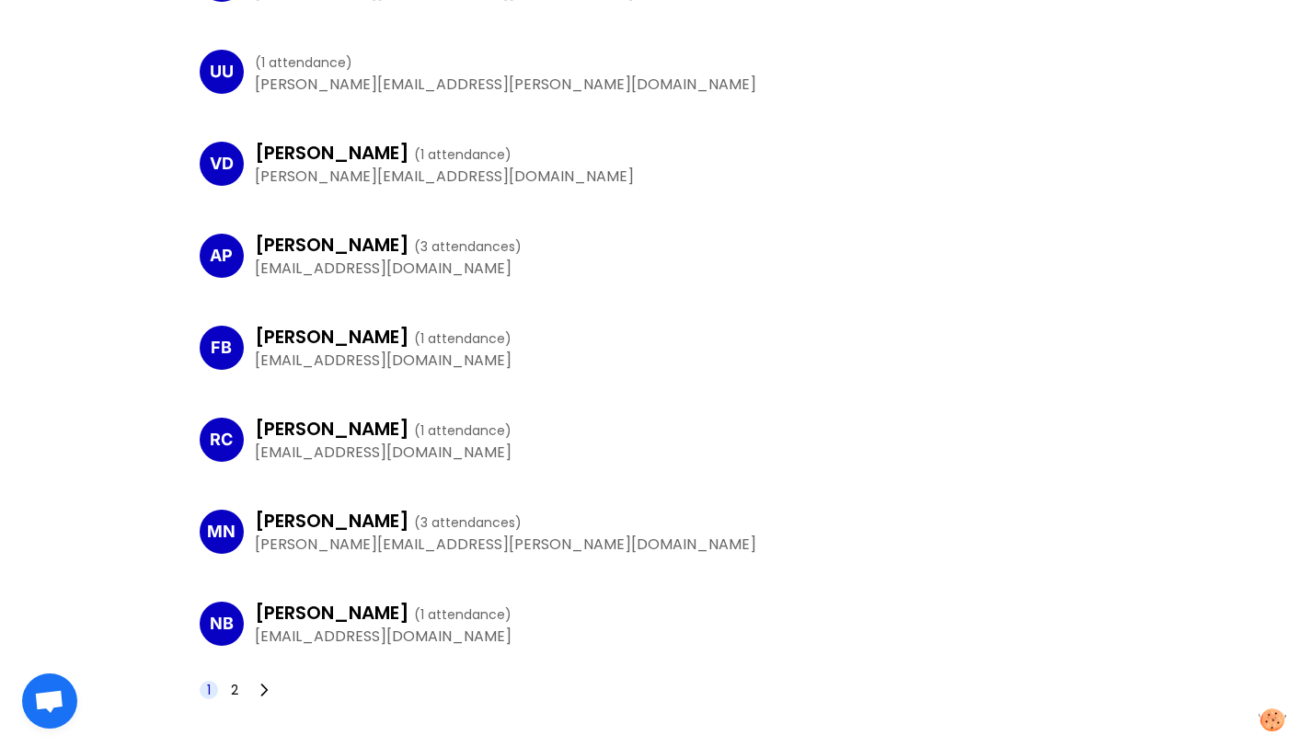
click at [249, 691] on div "1 2" at bounding box center [238, 690] width 77 height 26
click at [238, 689] on span "2" at bounding box center [234, 690] width 18 height 18
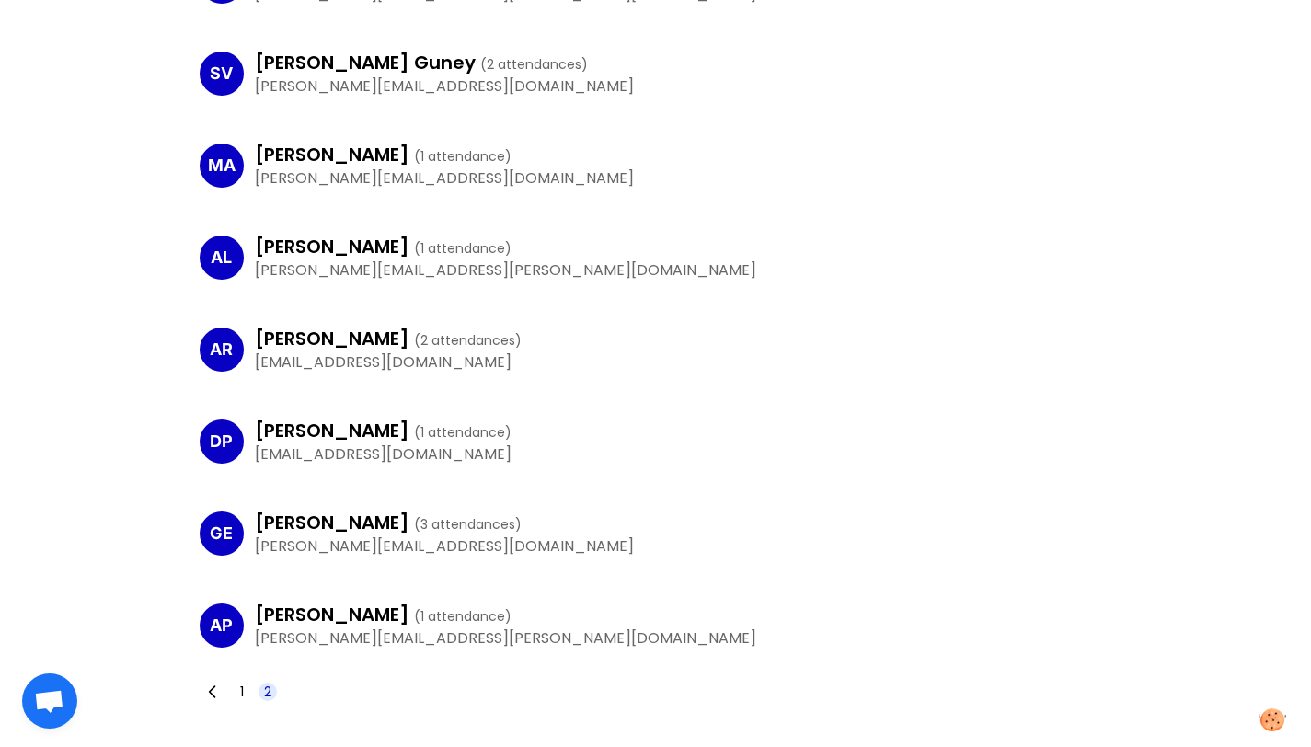
scroll to position [570, 0]
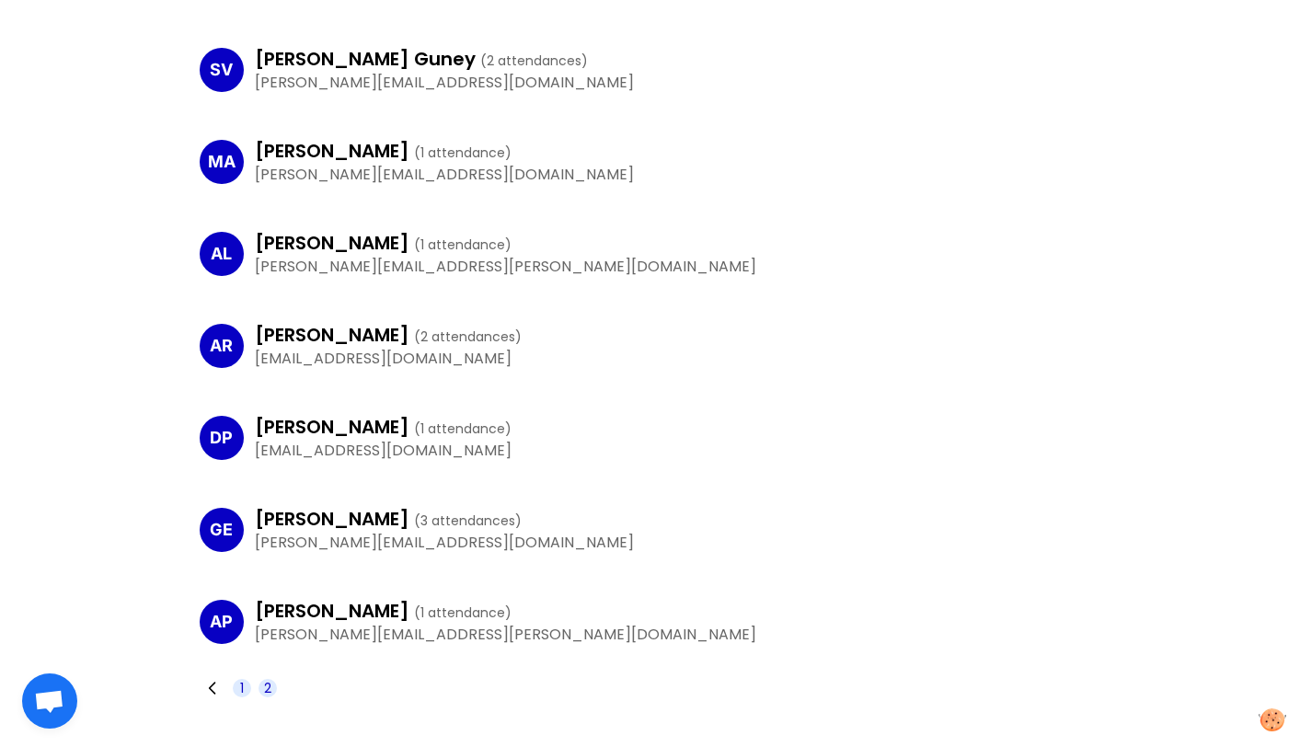
click at [246, 687] on span "1" at bounding box center [242, 688] width 18 height 18
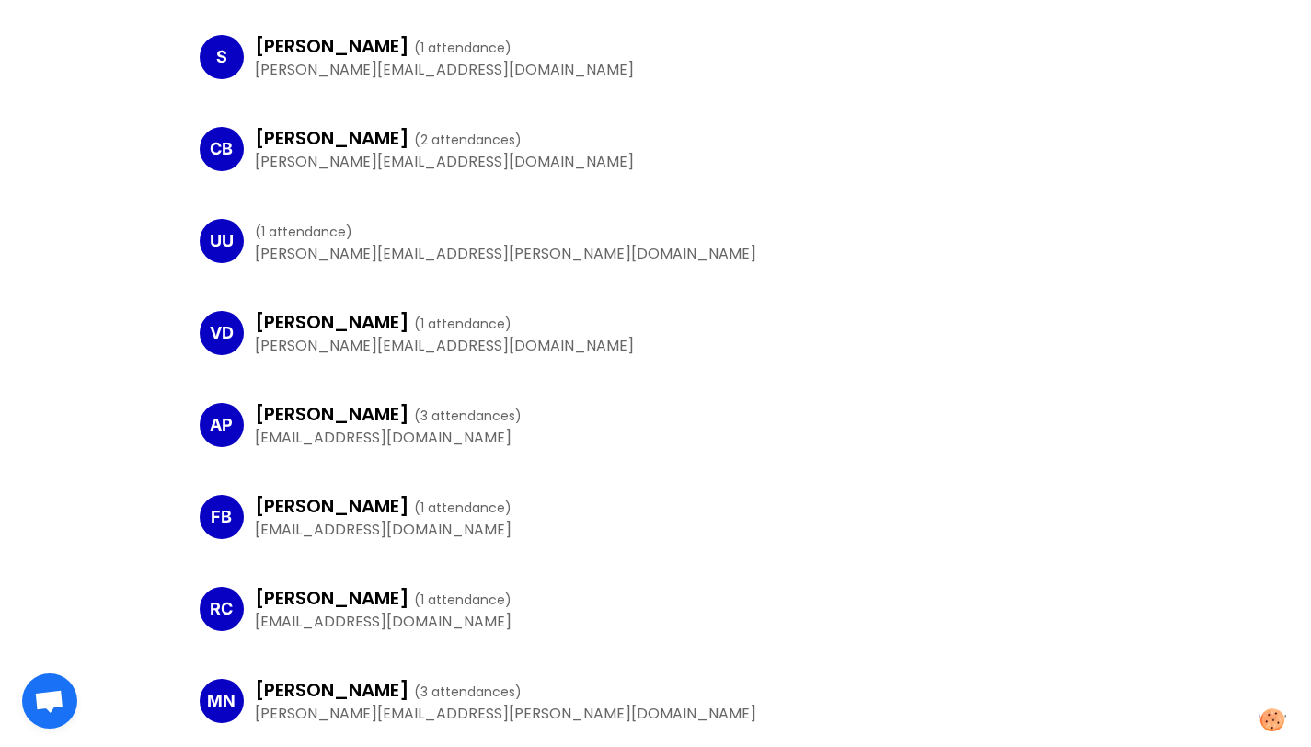
scroll to position [1581, 0]
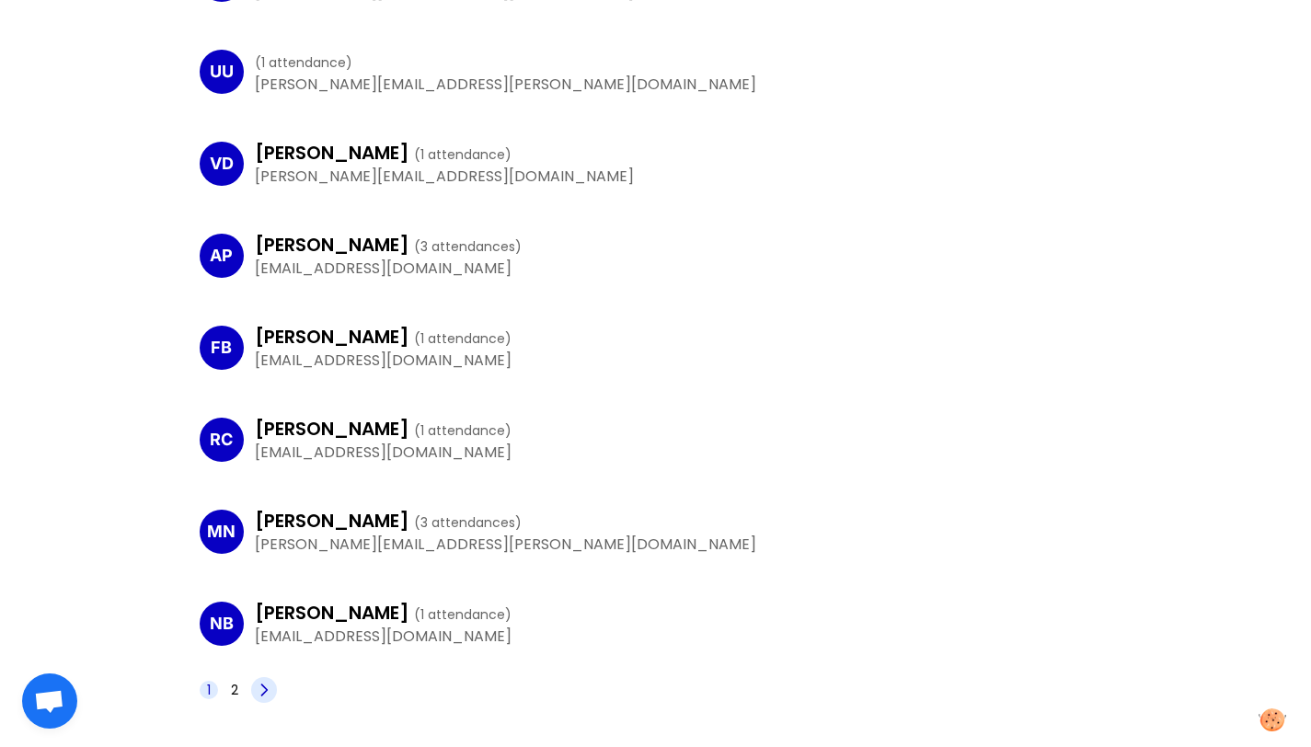
click at [267, 687] on icon at bounding box center [264, 690] width 18 height 18
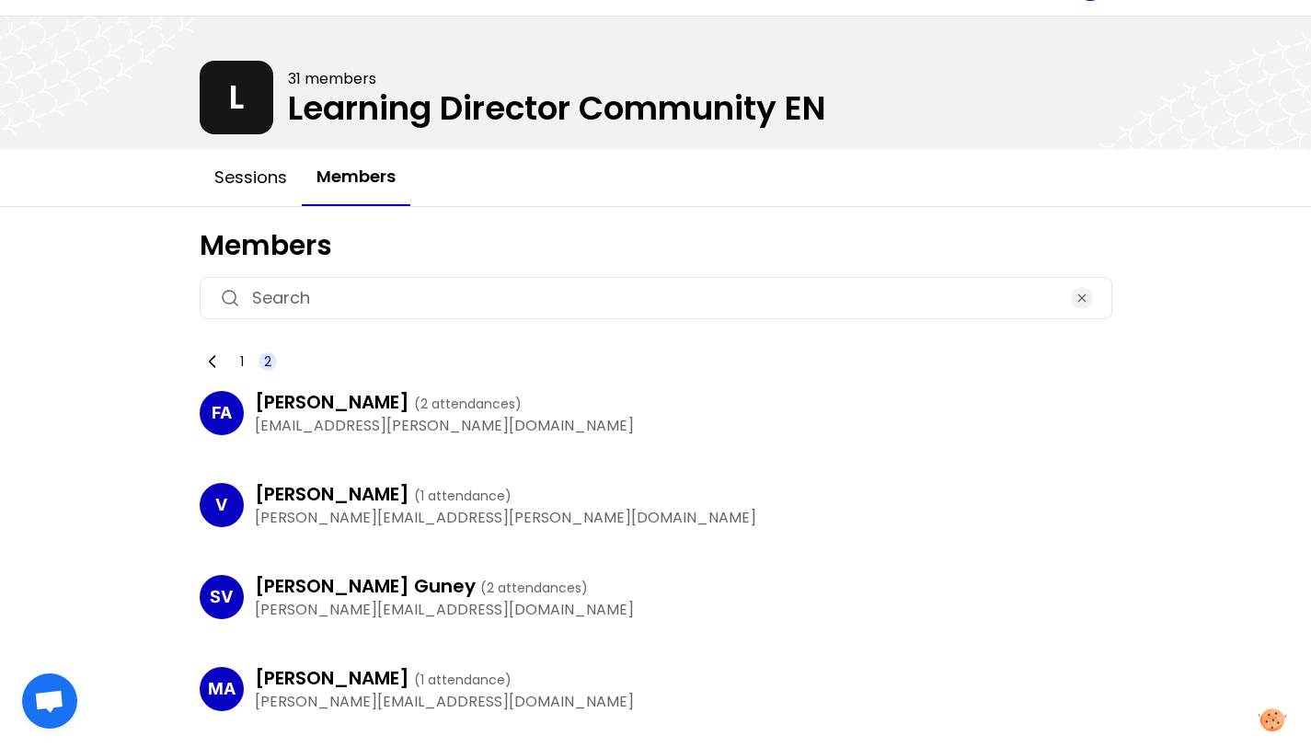
scroll to position [0, 0]
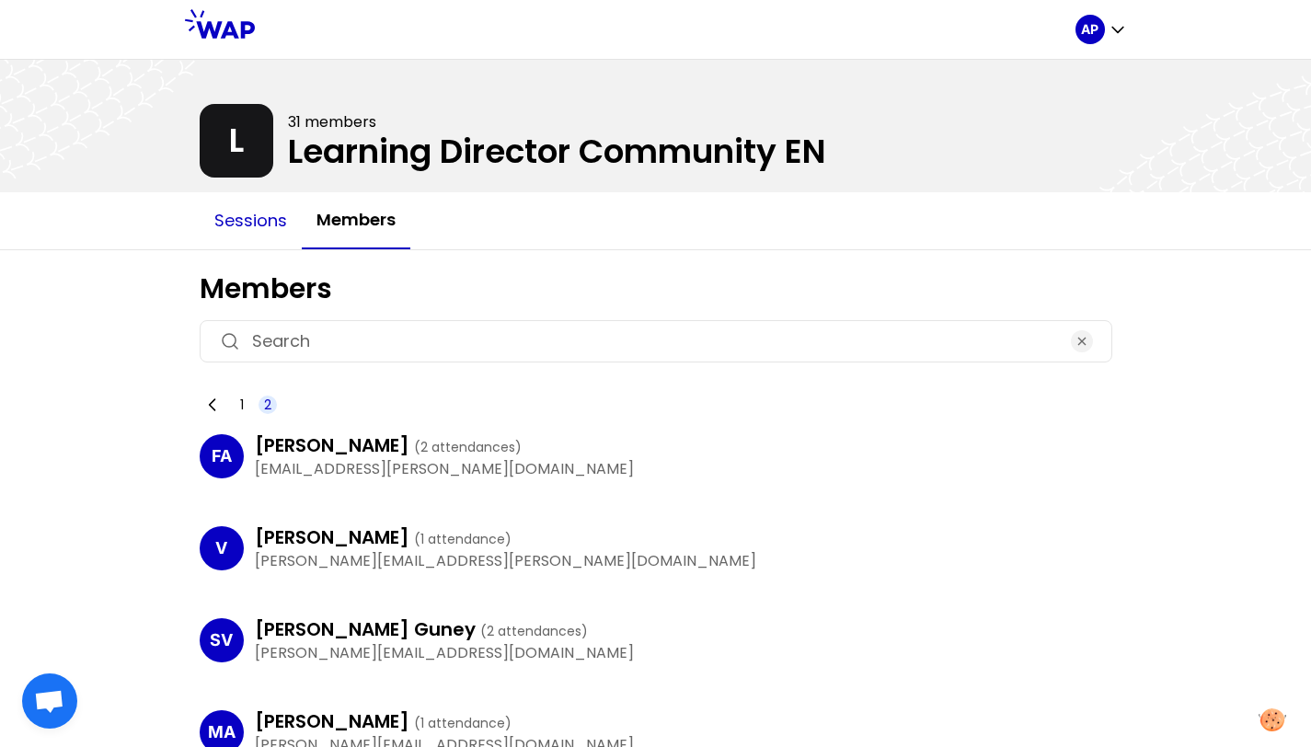
click at [270, 221] on button "Sessions" at bounding box center [251, 220] width 102 height 55
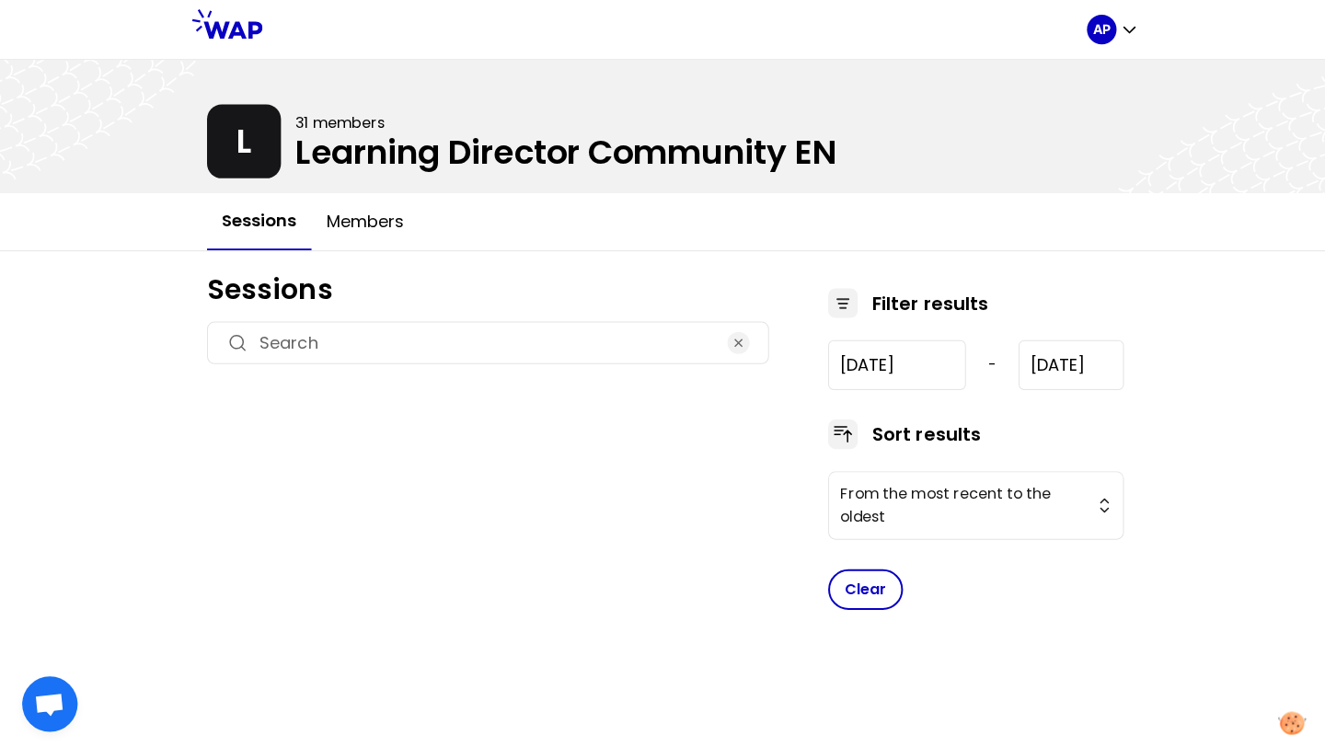
type input "[DATE]"
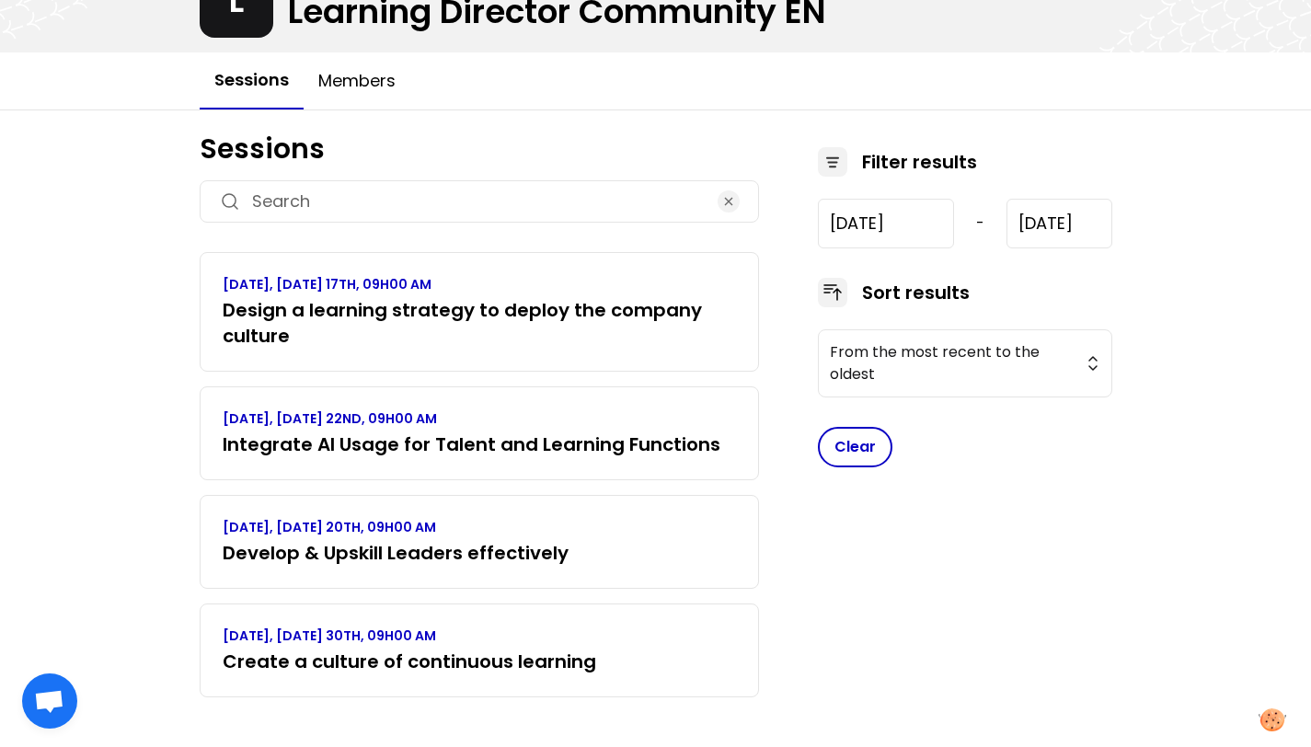
scroll to position [149, 0]
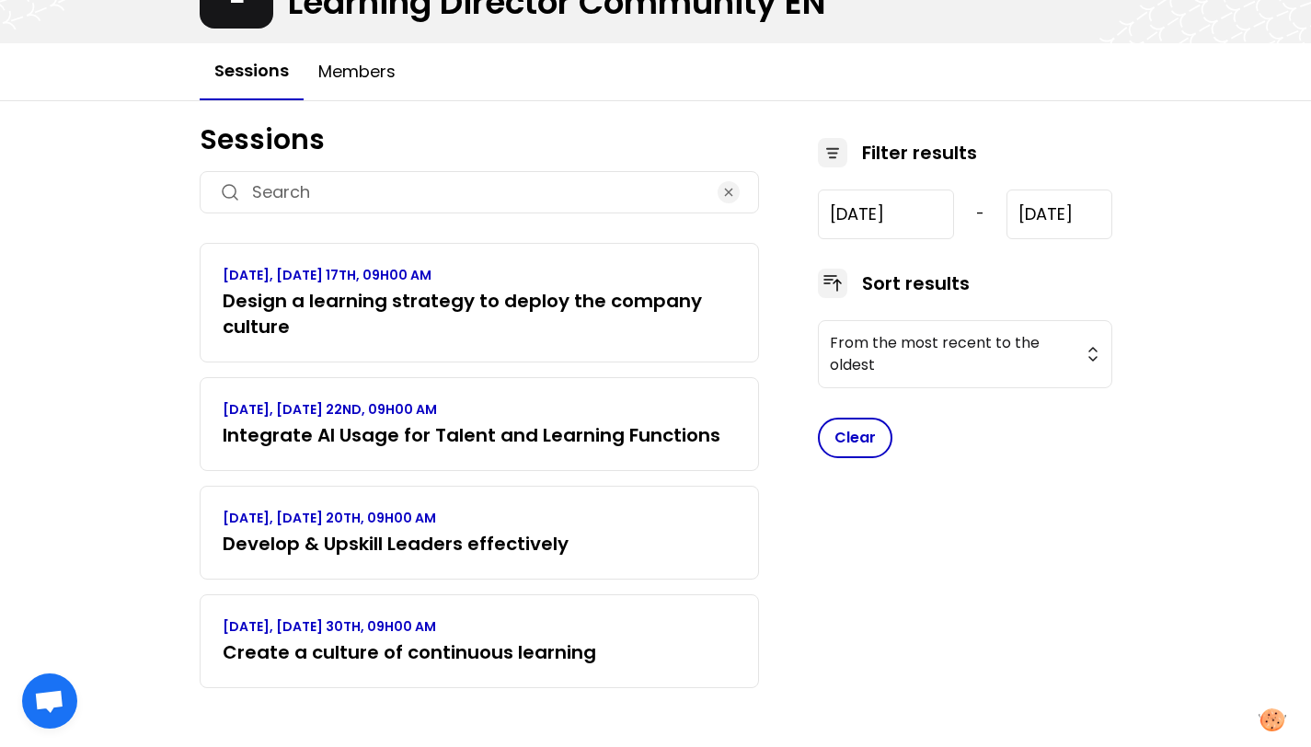
click at [534, 558] on div "MARCH 2025, THURSDAY 20TH, 09H00 AM Develop & Upskill Leaders effectively" at bounding box center [479, 533] width 559 height 94
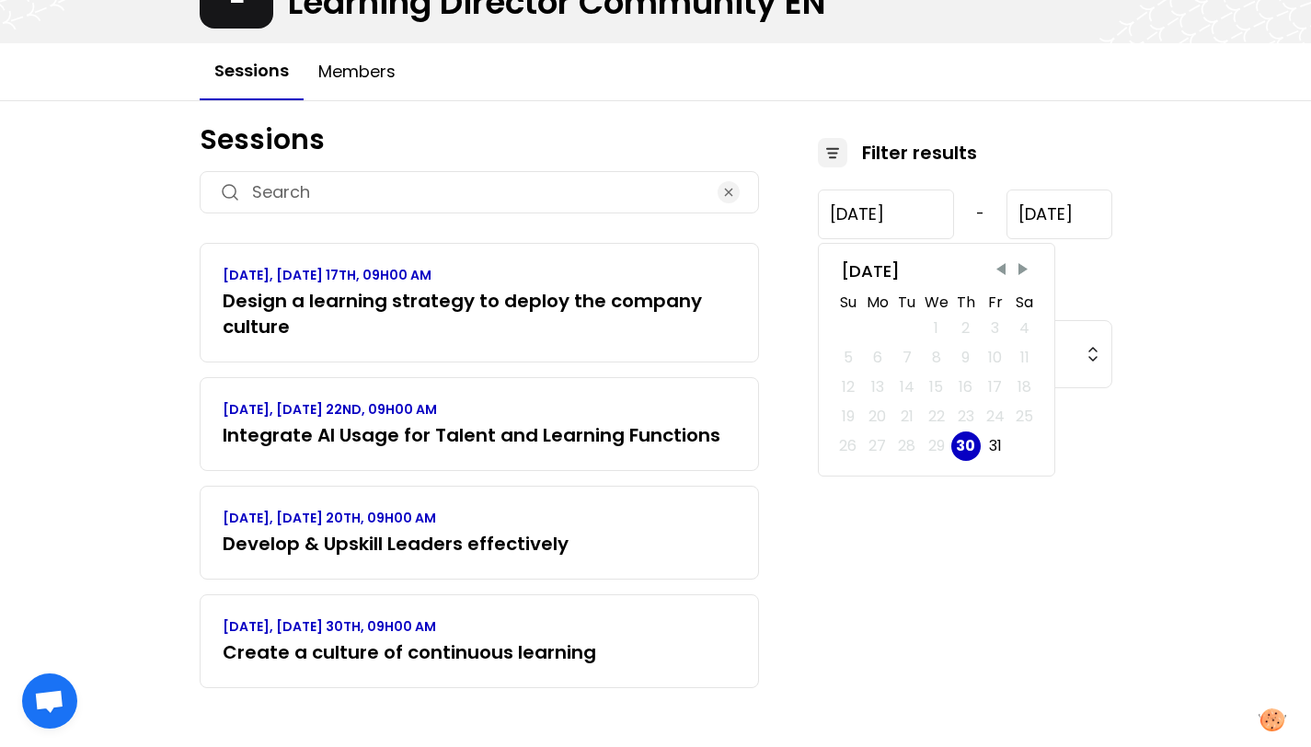
click at [913, 208] on input "2025-1-30" at bounding box center [886, 215] width 137 height 50
click at [1005, 270] on span "Previous Month" at bounding box center [1001, 269] width 18 height 18
click at [1003, 270] on span "Previous Month" at bounding box center [1001, 269] width 18 height 18
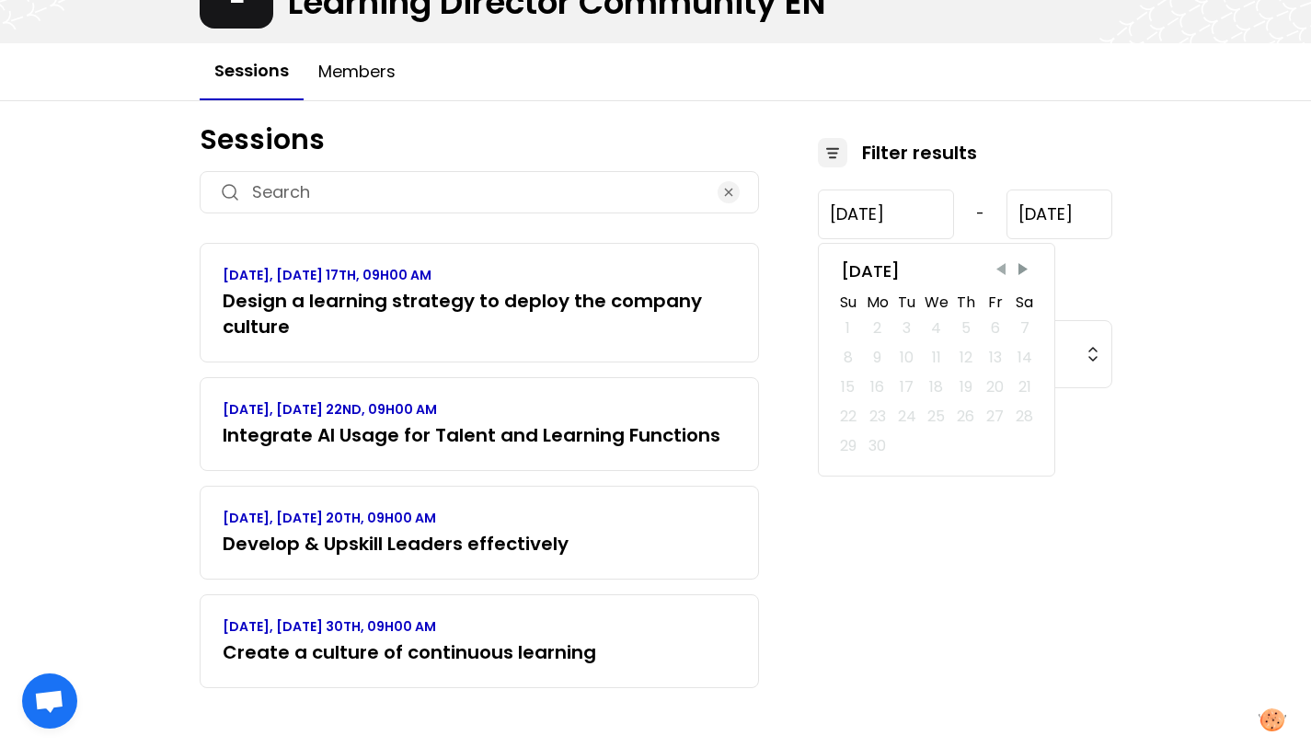
click at [1003, 270] on span "Previous Month" at bounding box center [1001, 269] width 18 height 18
click at [849, 357] on div "2" at bounding box center [848, 358] width 8 height 22
click at [850, 357] on div "2" at bounding box center [848, 358] width 8 height 22
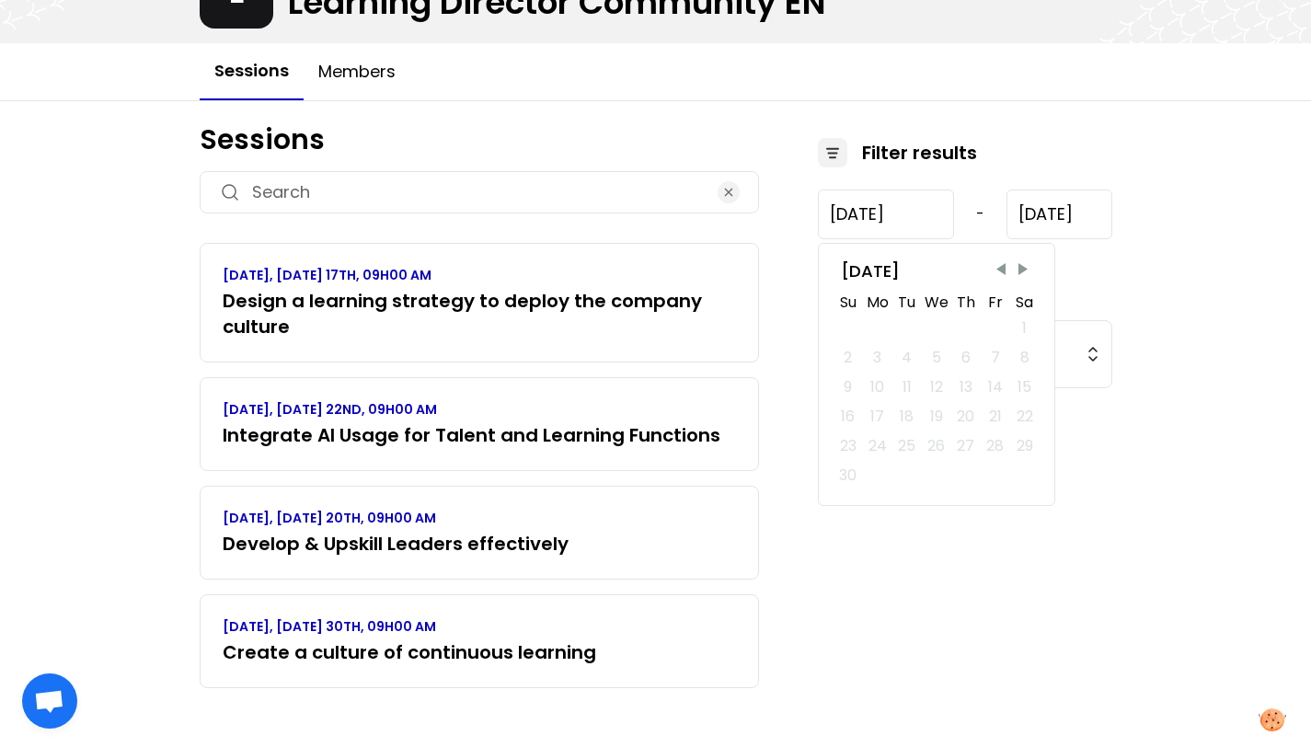
click at [864, 215] on input "2025-1-30" at bounding box center [886, 215] width 137 height 50
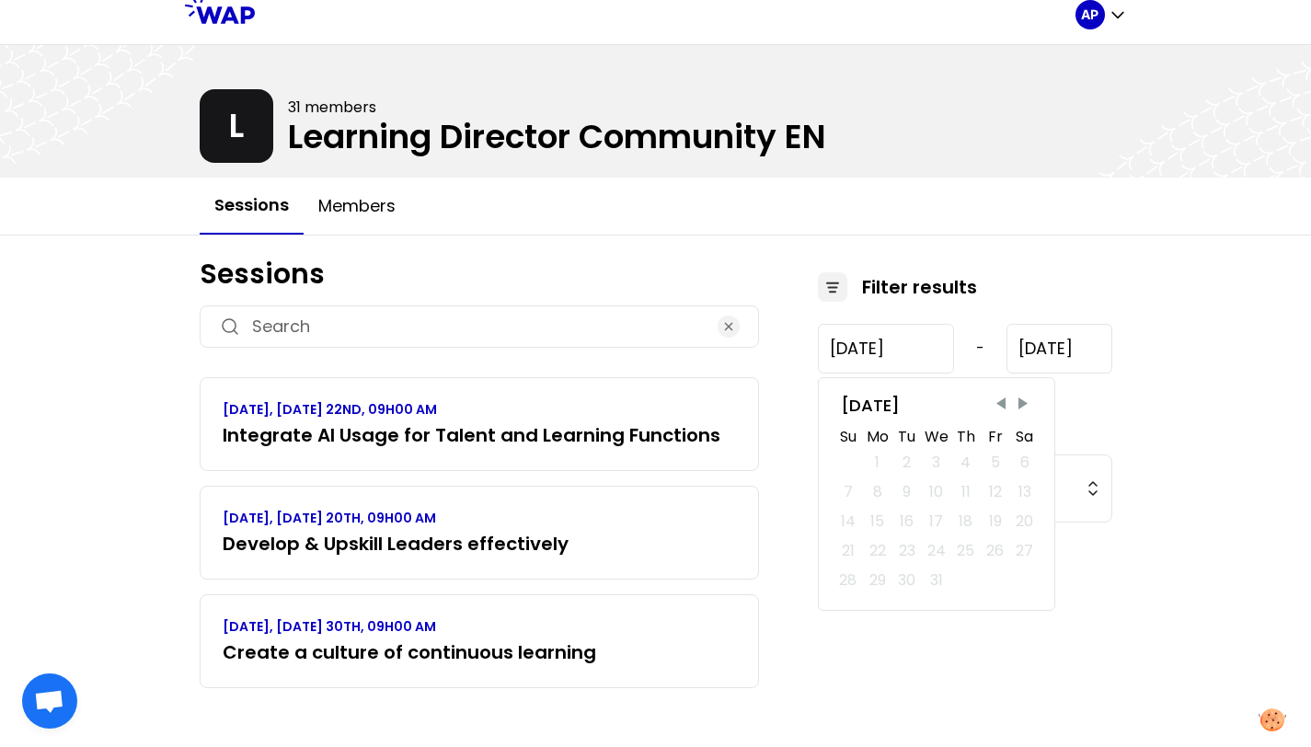
scroll to position [15, 0]
click at [873, 455] on div "1" at bounding box center [877, 462] width 15 height 15
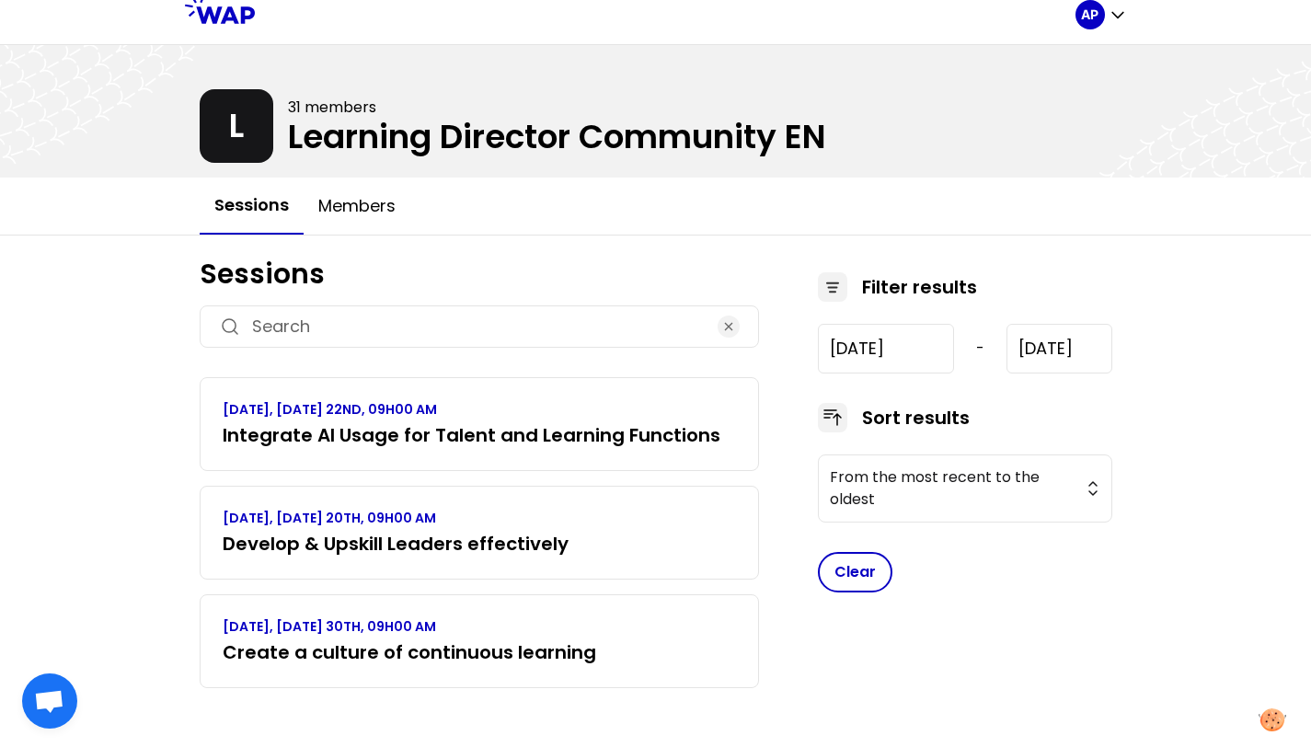
click at [972, 315] on div "Filter results 2025-1-30 - 2025-7-17 Sort results From the most recent to the o…" at bounding box center [965, 487] width 294 height 431
click at [835, 297] on icon at bounding box center [833, 287] width 22 height 22
drag, startPoint x: 835, startPoint y: 289, endPoint x: 889, endPoint y: 339, distance: 72.9
click at [835, 290] on icon at bounding box center [833, 287] width 22 height 22
click at [911, 368] on input "2025-1-30" at bounding box center [886, 349] width 137 height 50
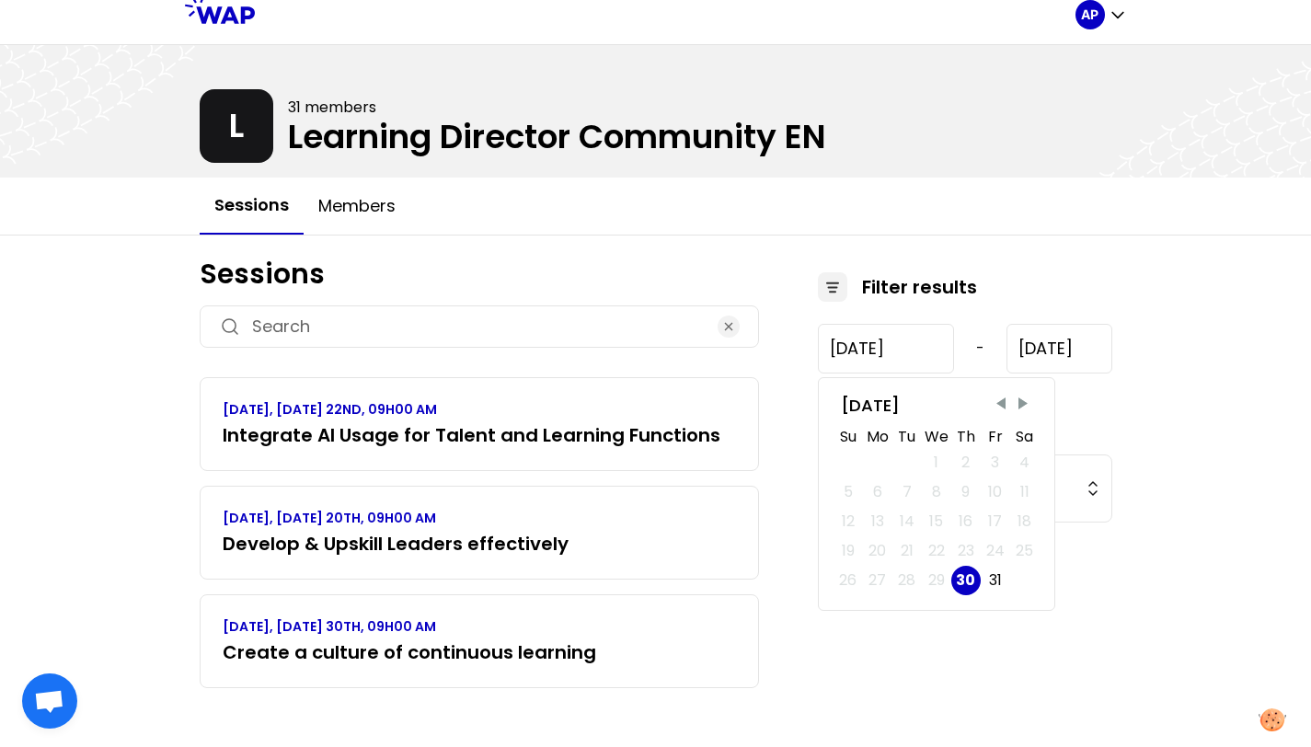
click at [860, 349] on input "2025-1-30" at bounding box center [886, 349] width 137 height 50
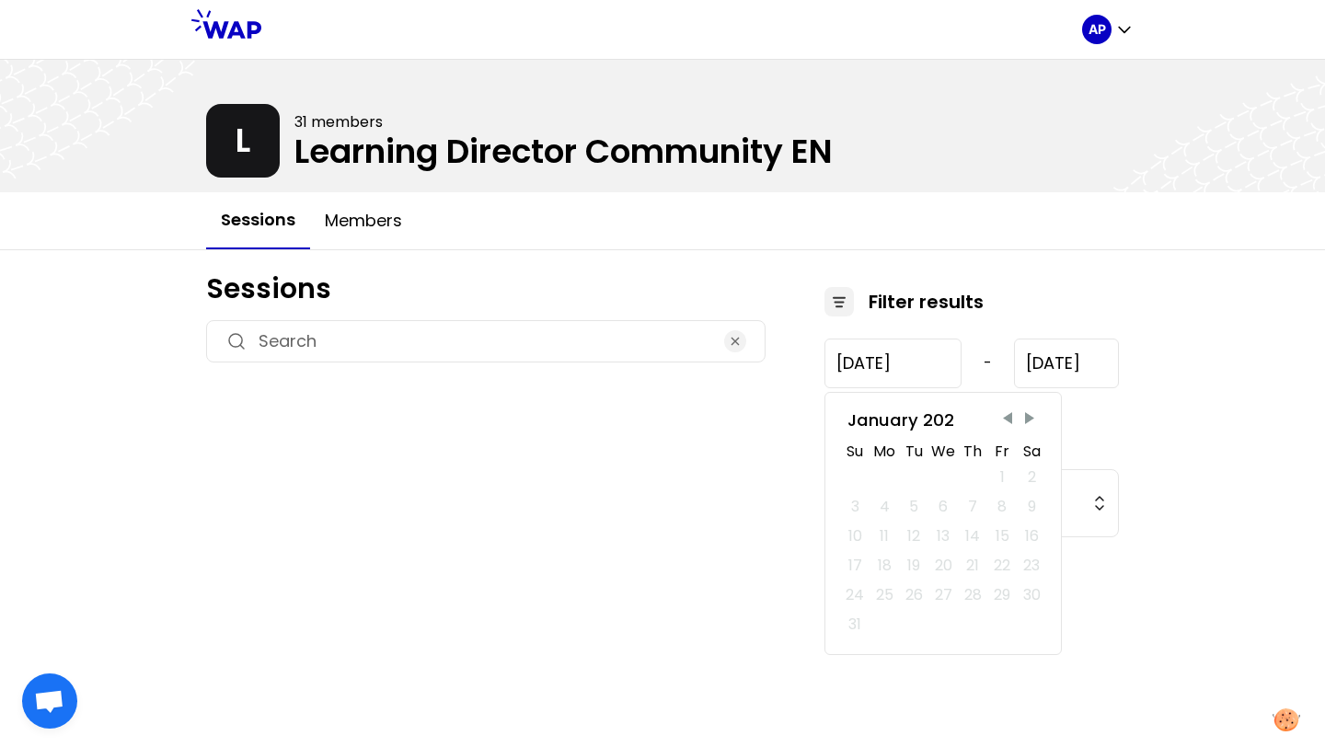
click at [608, 483] on div "Sessions" at bounding box center [485, 439] width 559 height 335
click at [890, 364] on input "2025-8-21" at bounding box center [892, 364] width 137 height 50
click at [898, 361] on input "2025-8-21" at bounding box center [892, 364] width 137 height 50
click at [999, 413] on span "Previous Month" at bounding box center [1007, 418] width 18 height 18
click at [1000, 413] on span "Previous Month" at bounding box center [1007, 418] width 18 height 18
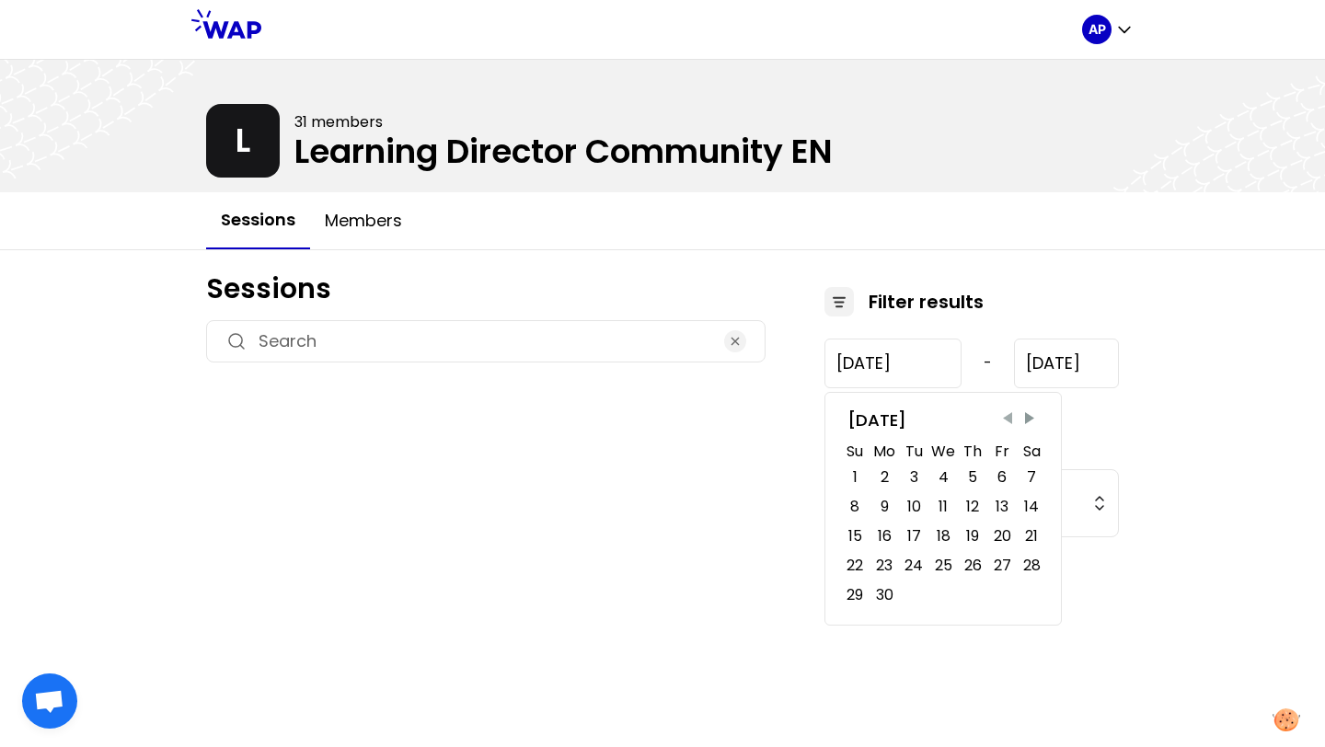
click at [1001, 414] on span "Previous Month" at bounding box center [1007, 418] width 18 height 18
click at [1011, 418] on span "Previous Month" at bounding box center [1007, 418] width 18 height 18
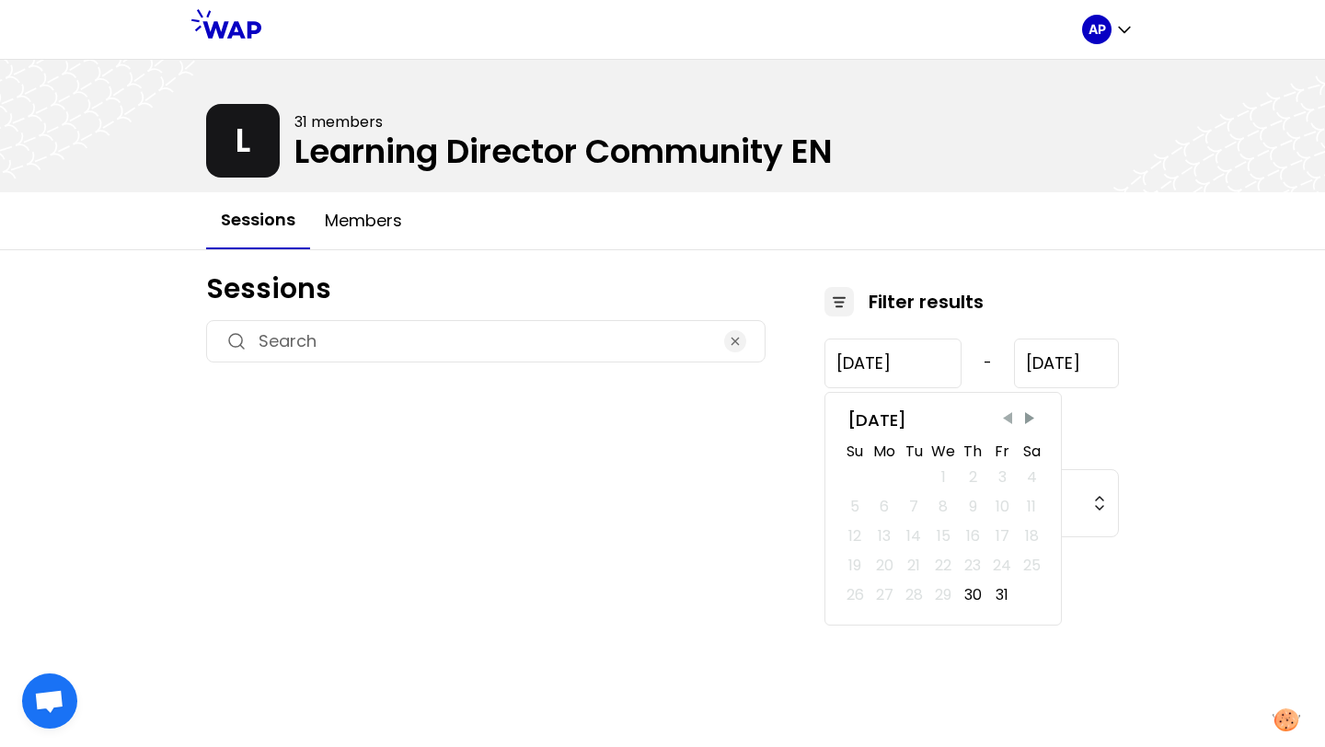
click at [1011, 417] on span "Previous Month" at bounding box center [1007, 418] width 18 height 18
click at [1027, 417] on span "Next Month" at bounding box center [1029, 418] width 18 height 18
click at [978, 599] on div "30" at bounding box center [972, 595] width 17 height 22
type input "2025-1-30"
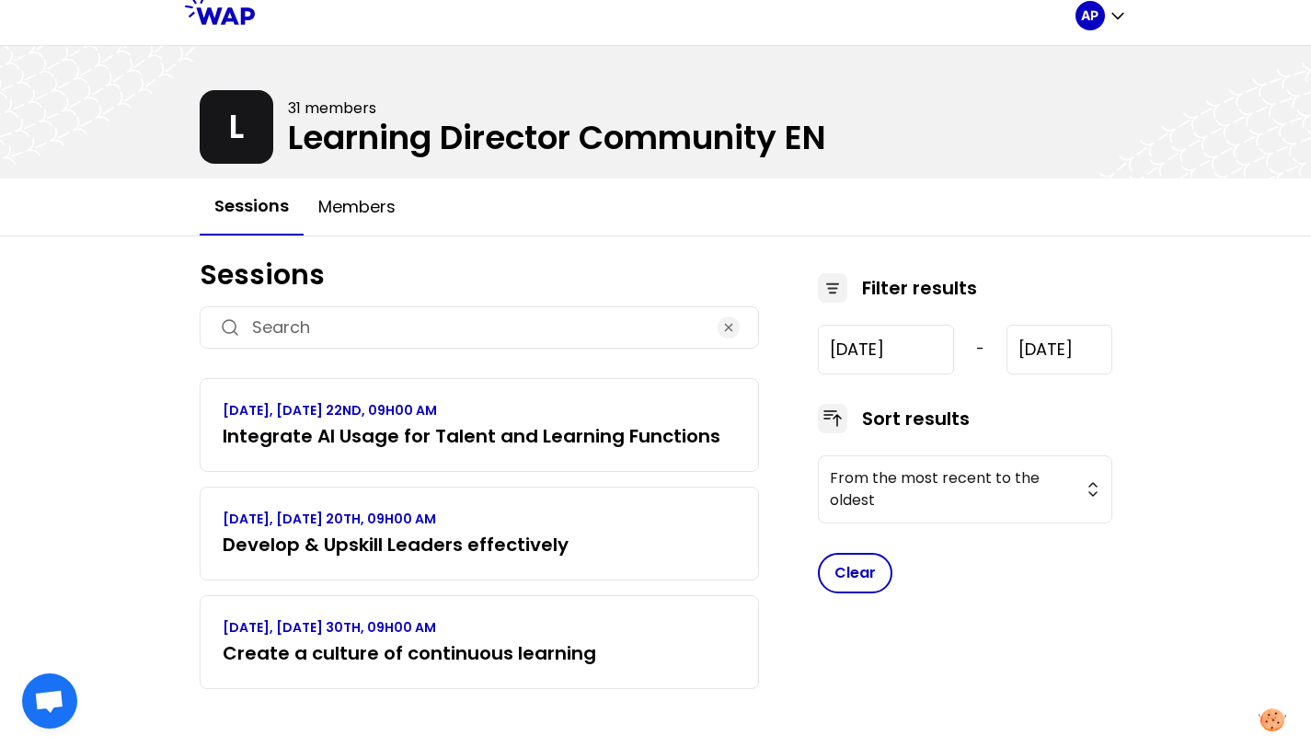
scroll to position [15, 0]
click at [885, 348] on input "2025-1-30" at bounding box center [886, 349] width 137 height 50
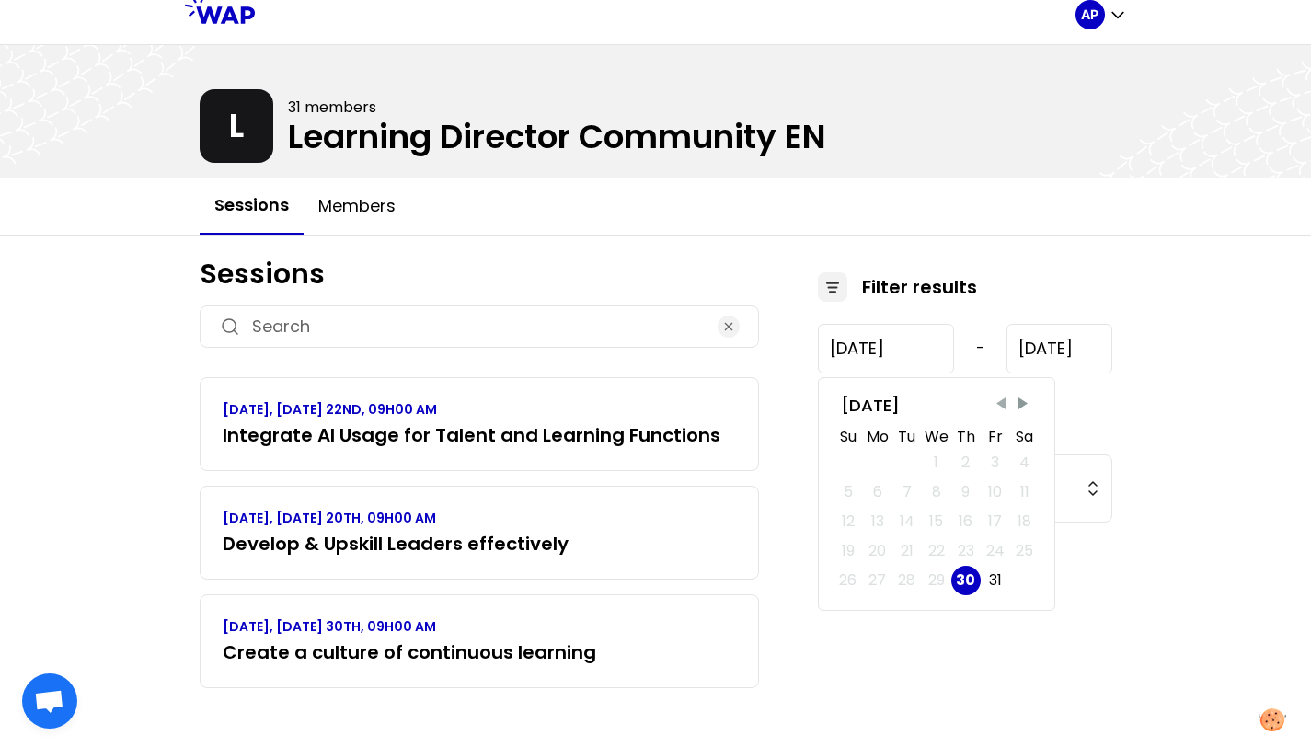
click at [997, 407] on span "Previous Month" at bounding box center [1001, 404] width 18 height 18
click at [999, 408] on span "Previous Month" at bounding box center [1001, 404] width 18 height 18
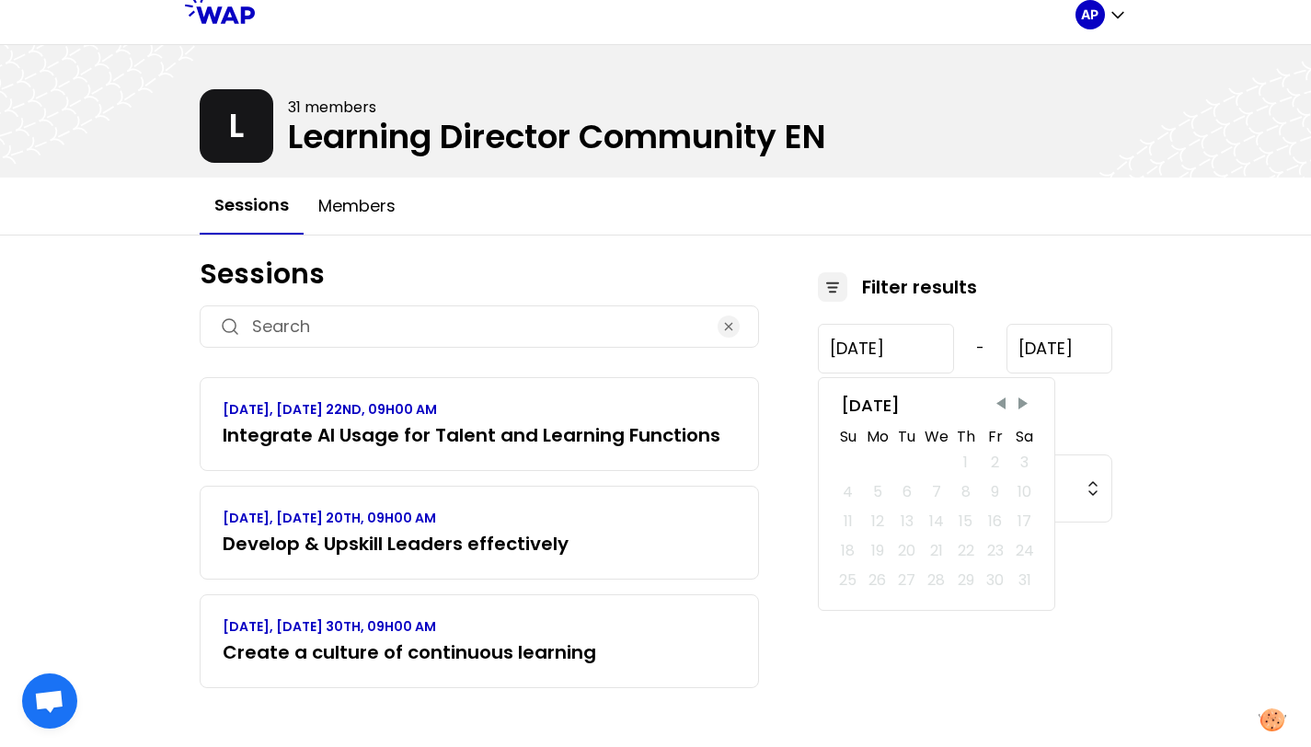
click at [884, 490] on div "5" at bounding box center [877, 491] width 29 height 29
click at [884, 489] on div "5" at bounding box center [877, 491] width 29 height 29
click at [863, 494] on div "5" at bounding box center [877, 491] width 29 height 29
drag, startPoint x: 863, startPoint y: 494, endPoint x: 823, endPoint y: 395, distance: 107.3
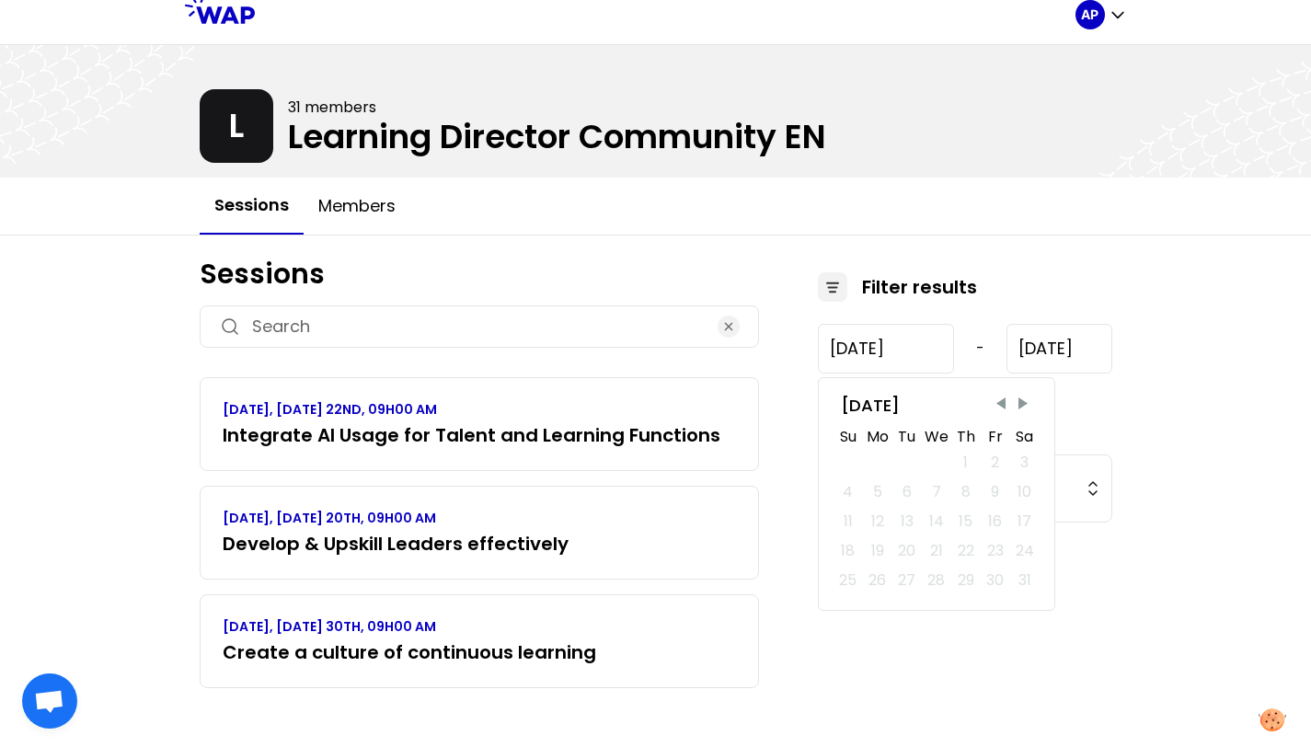
click at [867, 497] on div "5" at bounding box center [877, 491] width 29 height 29
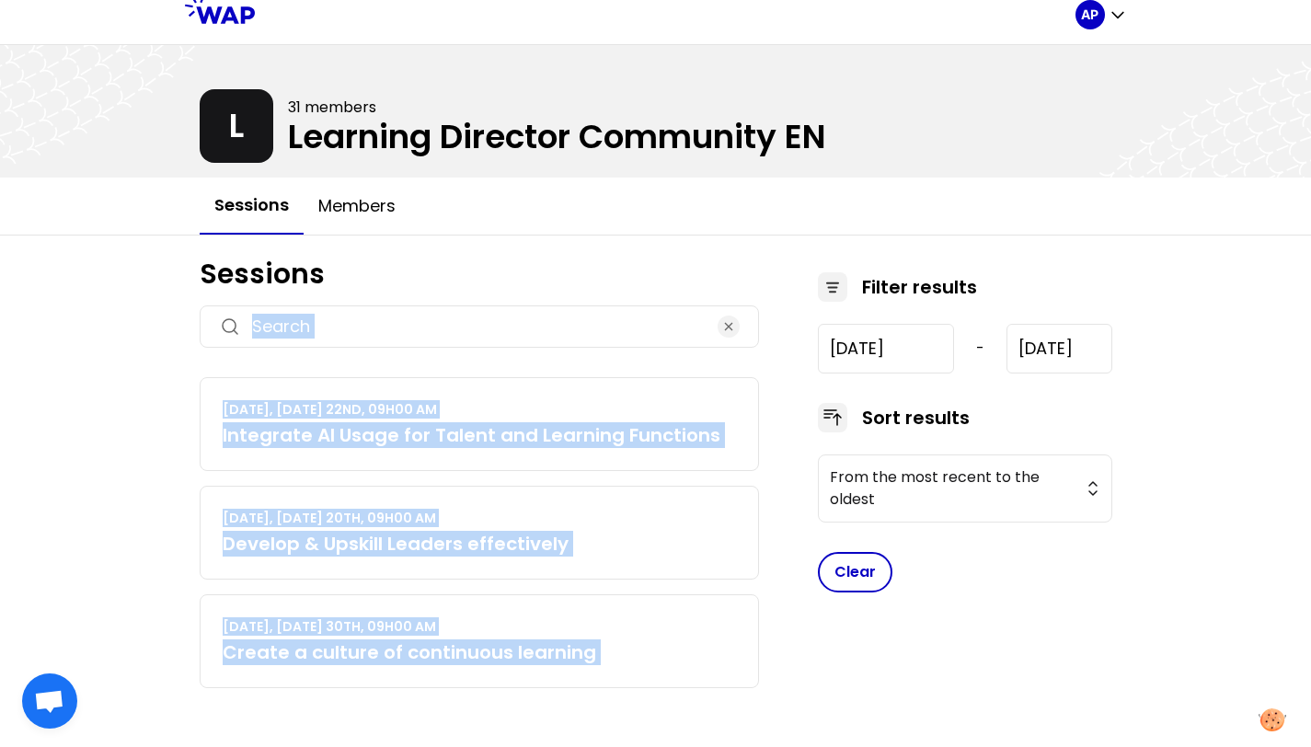
click at [787, 271] on div "Sessions MAY 2025, THURSDAY 22ND, 09H00 AM Integrate AI Usage for Talent and Le…" at bounding box center [656, 480] width 913 height 445
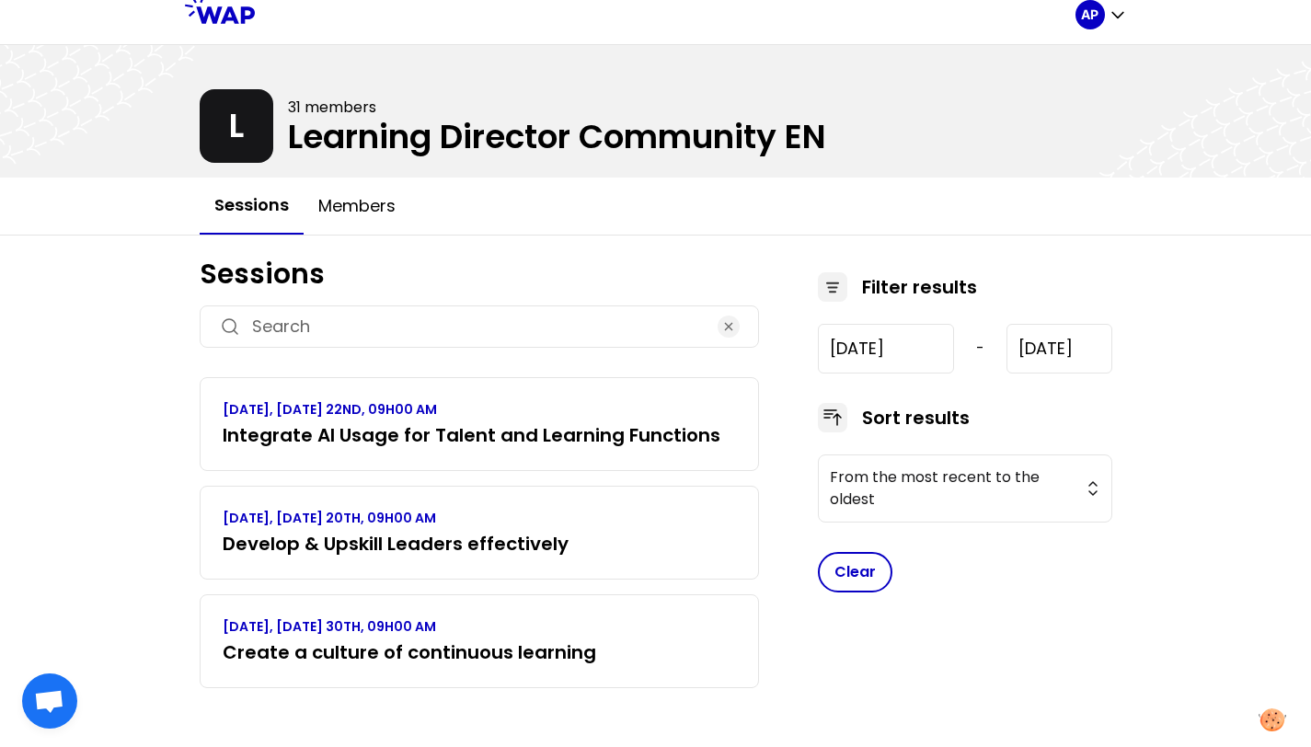
click at [650, 280] on h1 "Sessions" at bounding box center [479, 274] width 559 height 33
click at [544, 546] on h3 "Develop & Upskill Leaders effectively" at bounding box center [396, 544] width 346 height 26
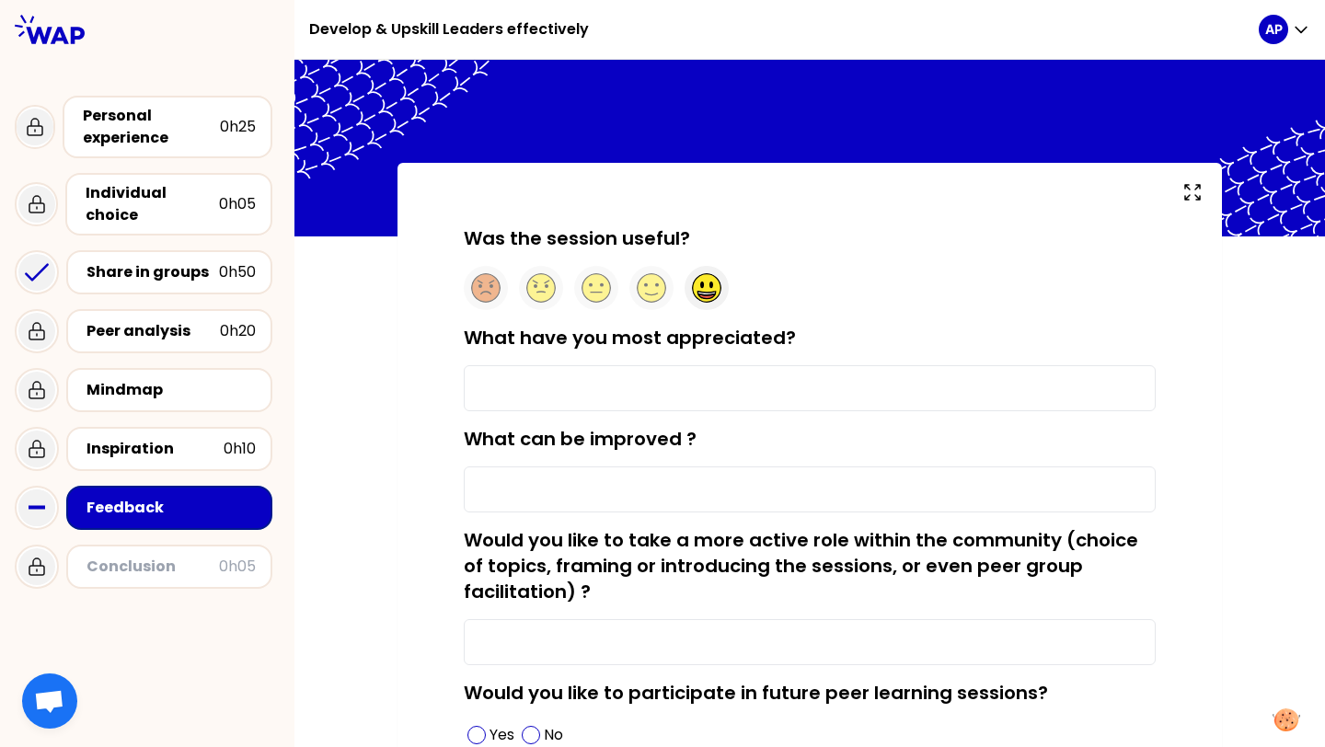
click at [699, 293] on icon at bounding box center [705, 294] width 17 height 4
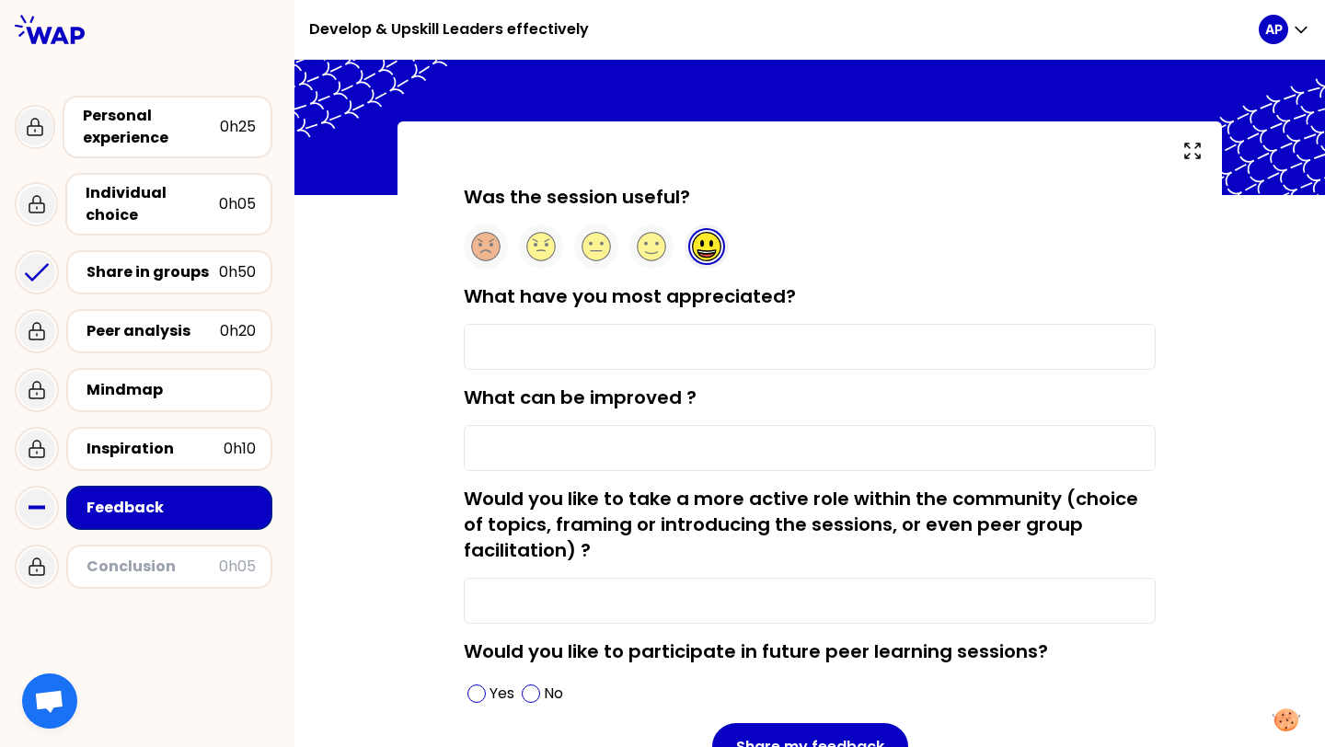
scroll to position [58, 0]
